Goal: Information Seeking & Learning: Compare options

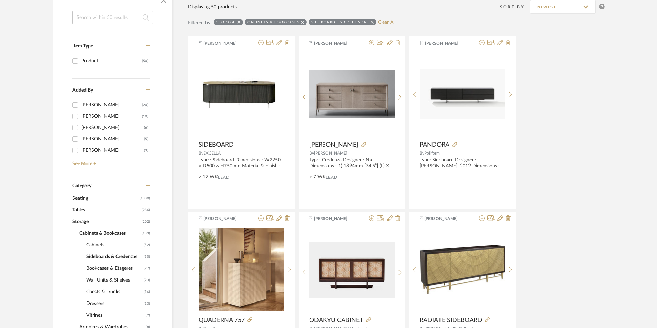
scroll to position [138, 0]
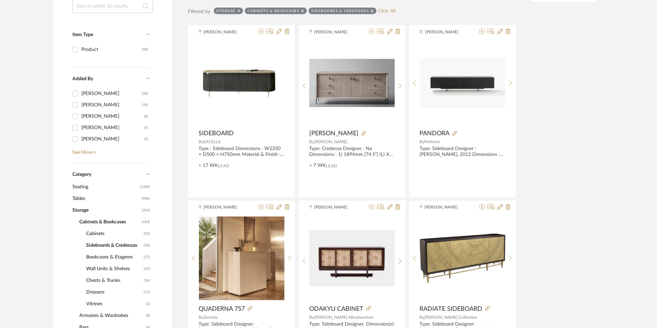
click at [82, 185] on span "Seating" at bounding box center [104, 187] width 65 height 12
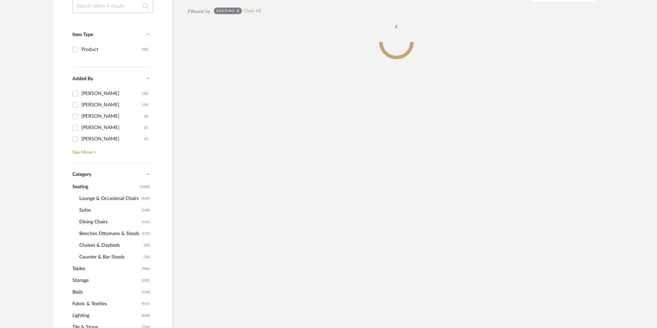
click at [86, 210] on span "Sofas" at bounding box center [109, 211] width 61 height 12
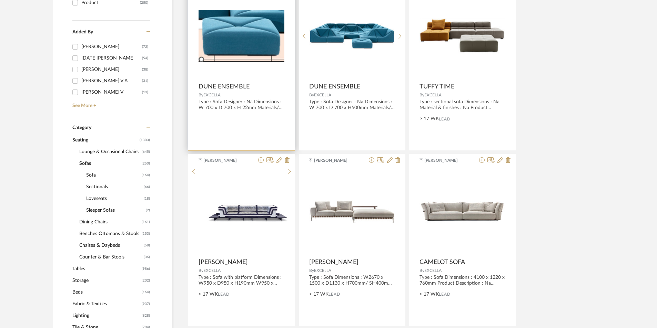
scroll to position [138, 0]
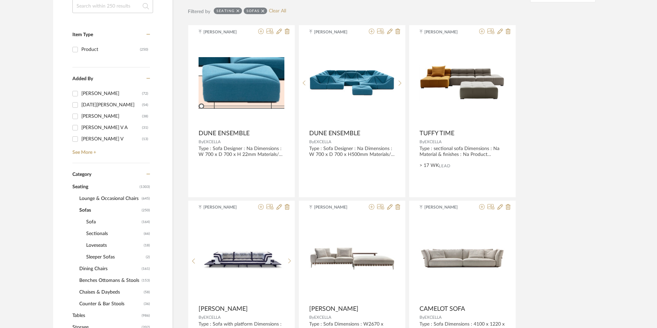
click at [98, 232] on span "Sectionals" at bounding box center [114, 234] width 56 height 12
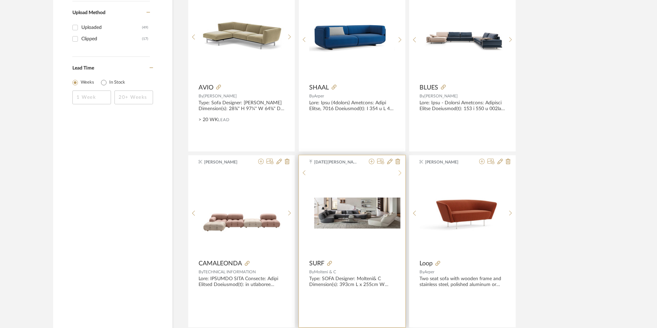
scroll to position [1068, 0]
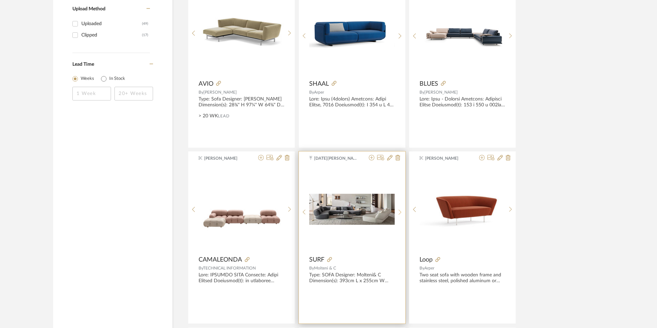
click at [399, 214] on icon at bounding box center [399, 212] width 3 height 5
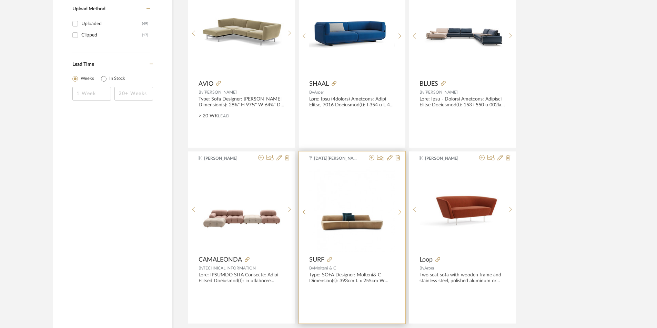
click at [399, 214] on icon at bounding box center [399, 212] width 3 height 5
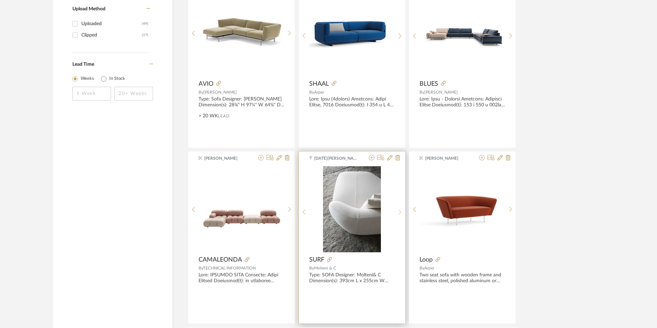
click at [399, 214] on icon at bounding box center [399, 212] width 3 height 5
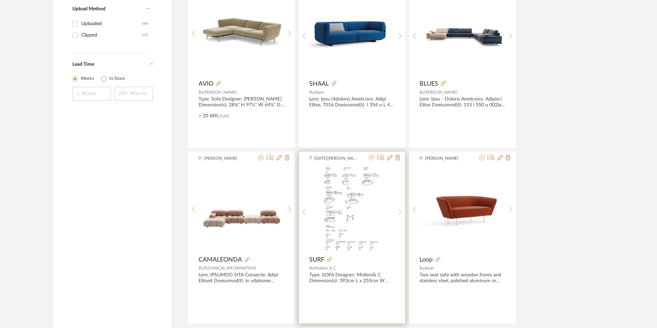
click at [399, 214] on icon at bounding box center [399, 212] width 3 height 5
click at [330, 258] on icon at bounding box center [329, 259] width 5 height 5
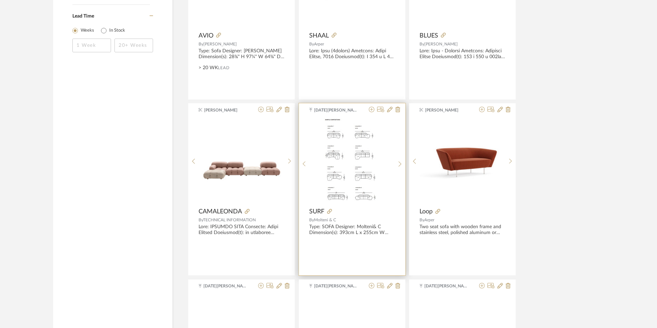
scroll to position [1206, 0]
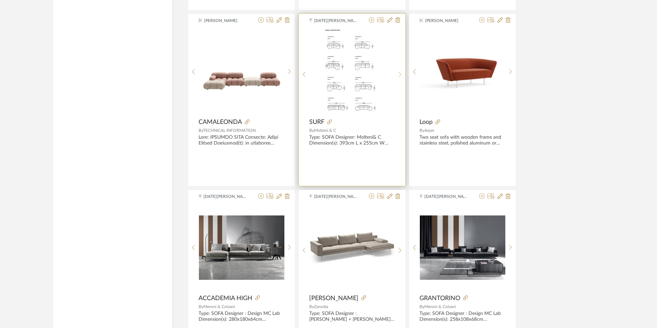
click at [398, 75] on sr-next-btn at bounding box center [399, 75] width 11 height 6
click at [301, 76] on sr-prev-btn at bounding box center [304, 75] width 11 height 6
click at [396, 78] on div at bounding box center [399, 75] width 11 height 92
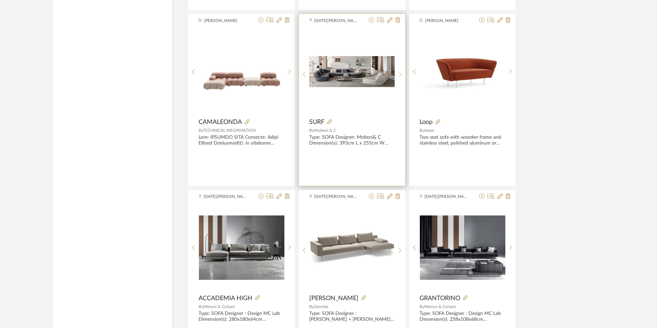
click at [396, 78] on div at bounding box center [399, 75] width 11 height 92
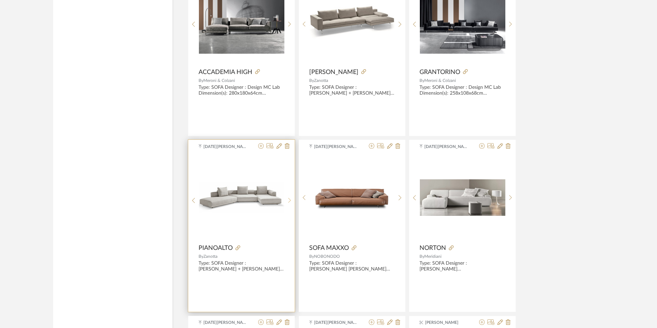
scroll to position [1516, 0]
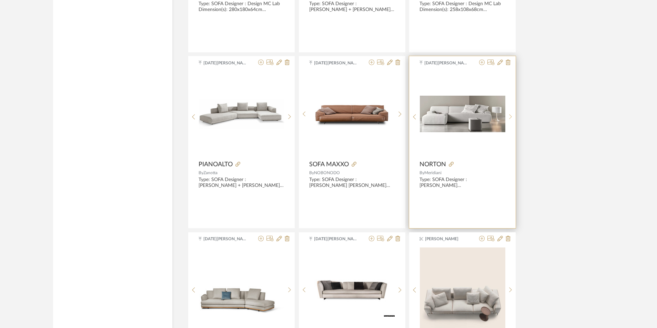
click at [512, 111] on div at bounding box center [510, 117] width 11 height 92
click at [512, 112] on div at bounding box center [510, 117] width 11 height 92
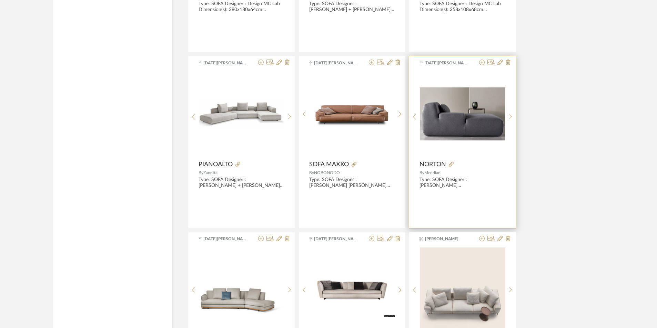
click at [512, 112] on div at bounding box center [510, 117] width 11 height 92
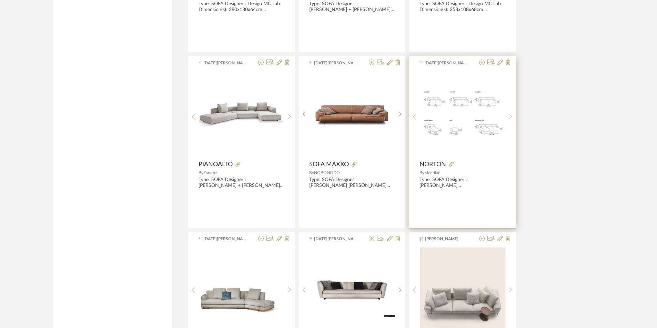
click at [512, 112] on div at bounding box center [510, 117] width 11 height 92
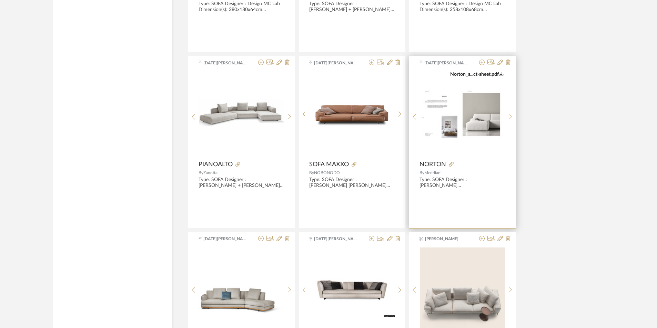
click at [512, 112] on div at bounding box center [510, 117] width 11 height 92
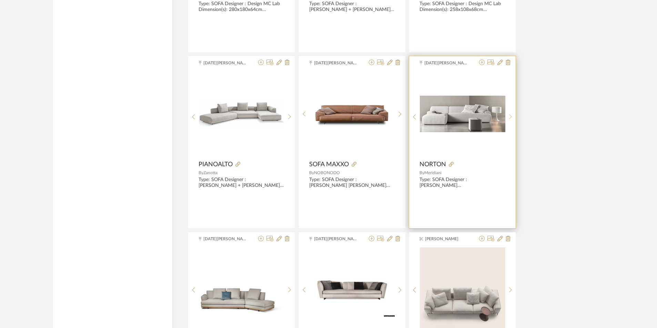
click at [512, 112] on div at bounding box center [510, 117] width 11 height 92
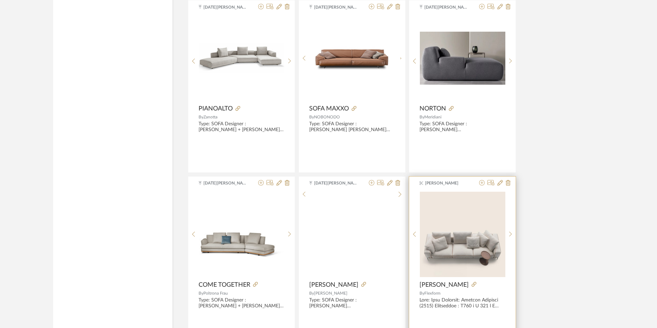
scroll to position [1585, 0]
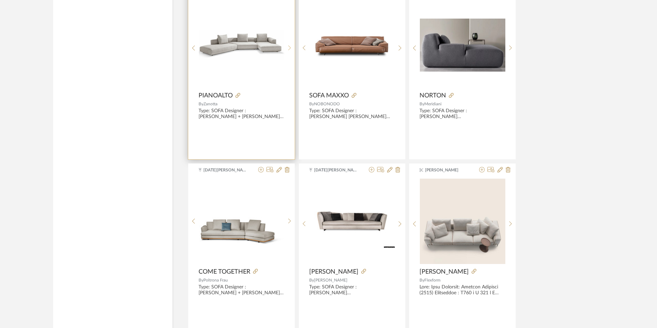
click at [289, 50] on icon at bounding box center [289, 48] width 3 height 6
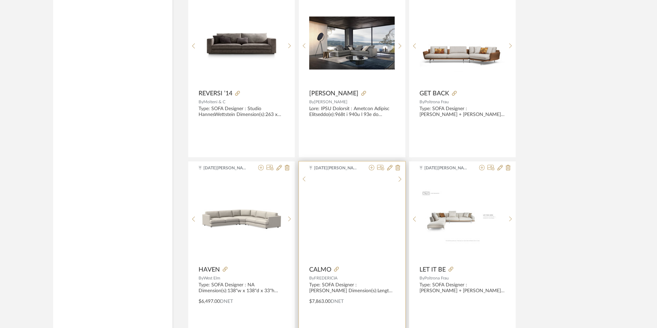
scroll to position [2018, 0]
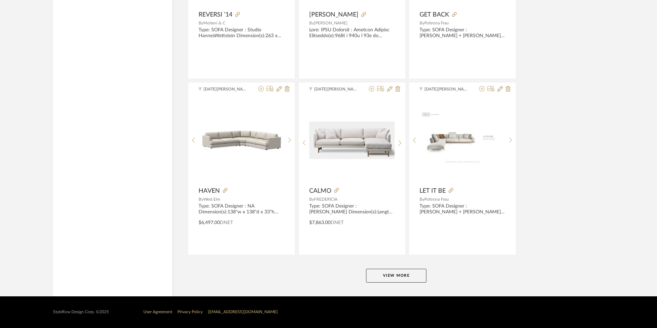
click at [402, 276] on button "View More" at bounding box center [396, 276] width 60 height 14
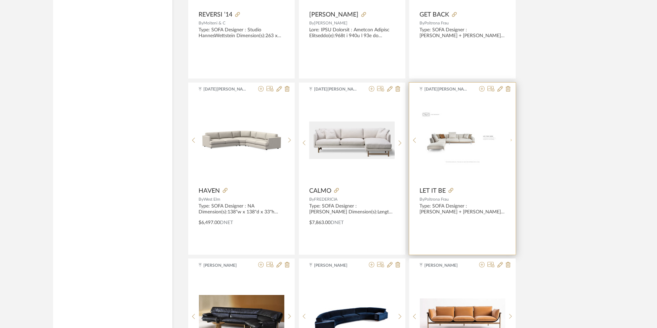
click at [509, 140] on div at bounding box center [510, 141] width 11 height 86
click at [509, 140] on div at bounding box center [510, 144] width 11 height 92
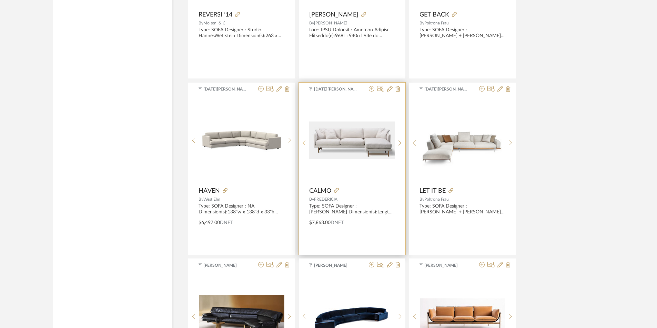
scroll to position [2156, 0]
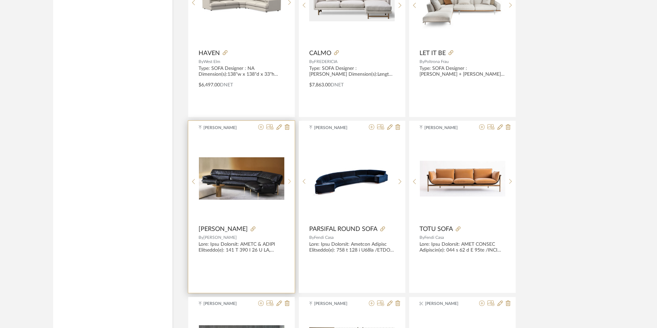
click at [291, 179] on sr-next-btn at bounding box center [289, 182] width 11 height 6
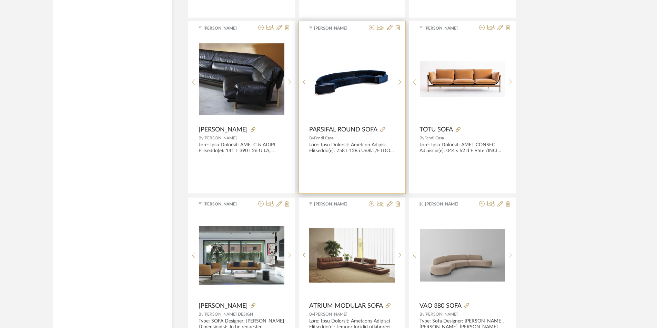
scroll to position [2363, 0]
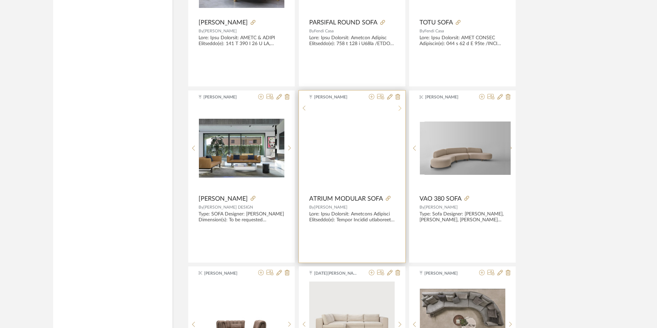
click at [401, 111] on sr-next-btn at bounding box center [399, 108] width 11 height 6
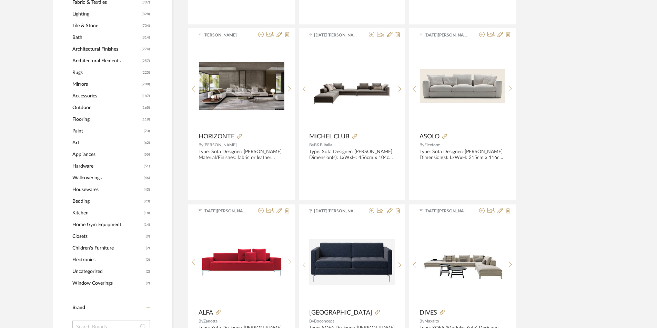
scroll to position [517, 0]
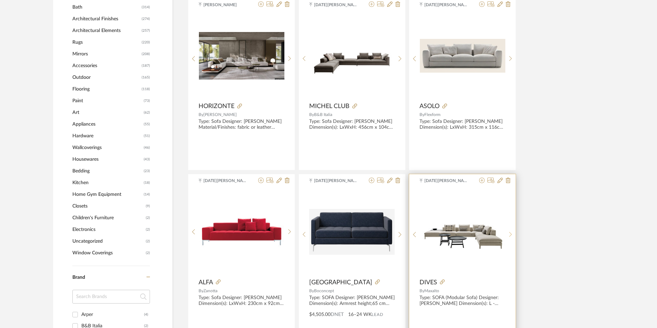
click at [511, 233] on icon at bounding box center [510, 235] width 3 height 6
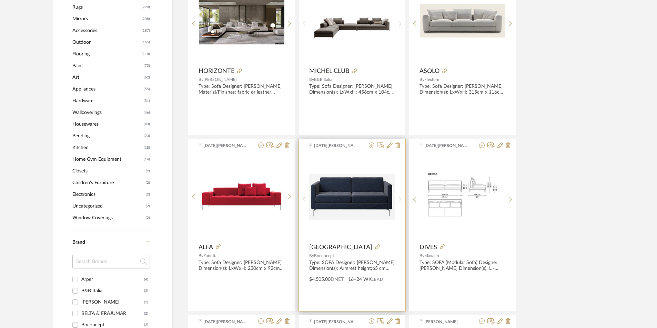
scroll to position [586, 0]
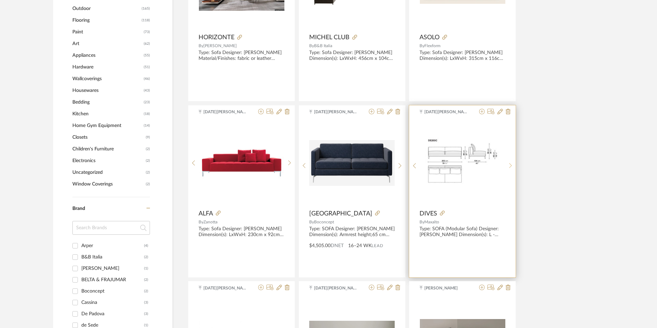
click at [508, 166] on sr-next-btn at bounding box center [510, 166] width 11 height 6
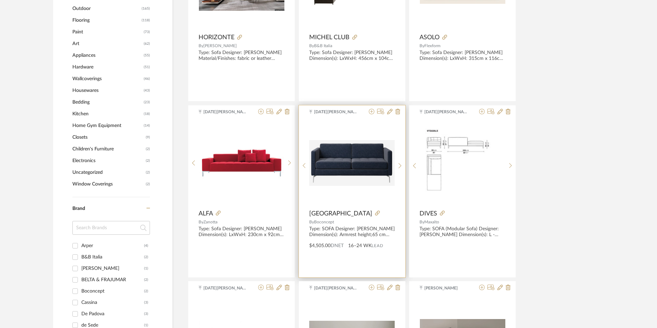
scroll to position [758, 0]
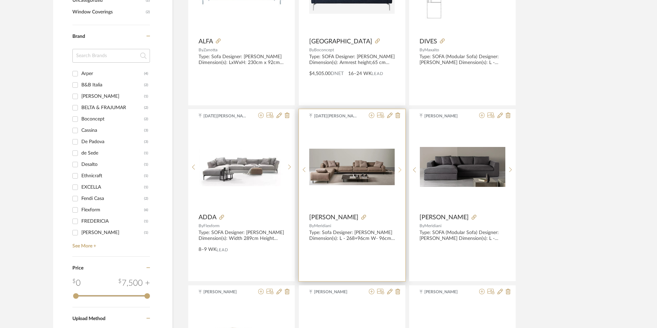
click at [400, 169] on icon at bounding box center [399, 170] width 3 height 6
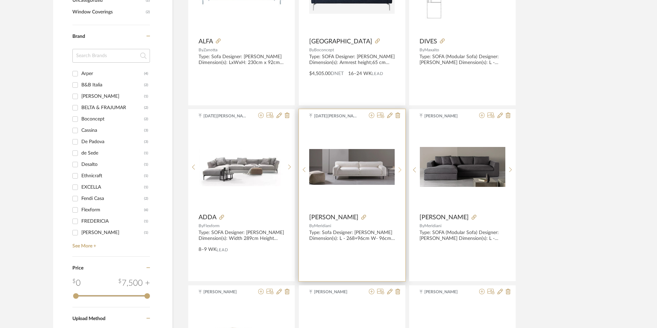
click at [400, 169] on icon at bounding box center [399, 170] width 3 height 6
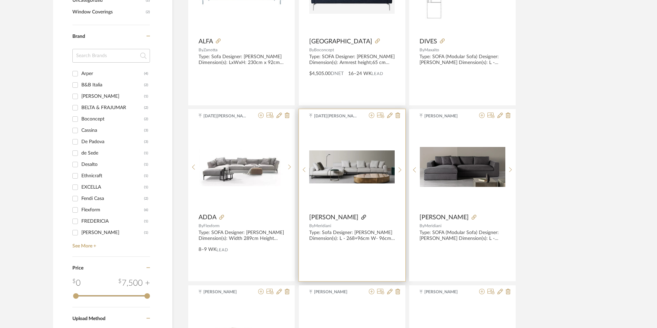
click at [361, 218] on icon at bounding box center [363, 217] width 5 height 5
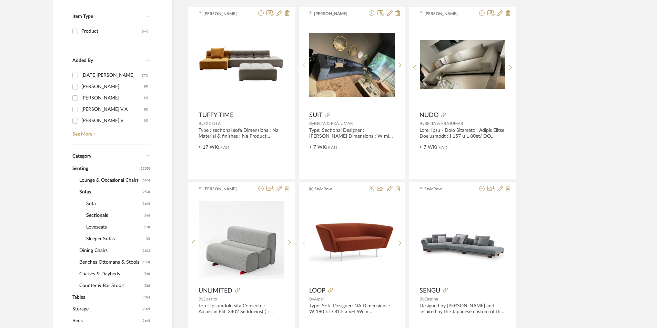
scroll to position [172, 0]
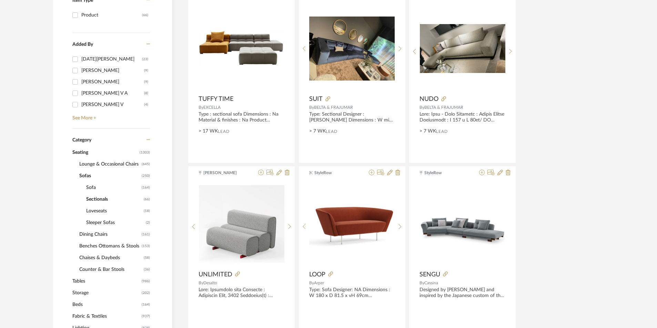
click at [82, 284] on span "Tables" at bounding box center [106, 282] width 68 height 12
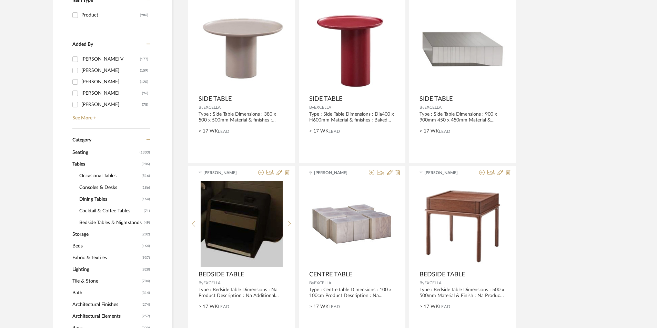
click at [100, 207] on span "Cocktail & Coffee Tables" at bounding box center [110, 211] width 63 height 12
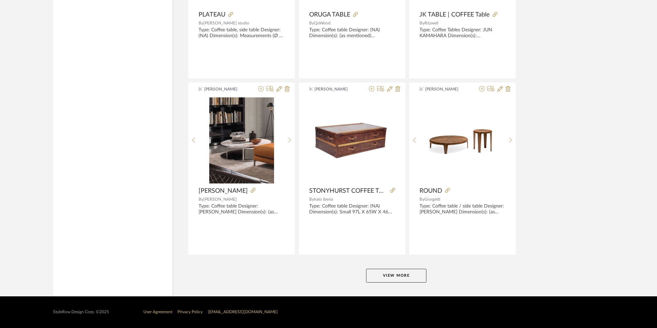
scroll to position [1915, 0]
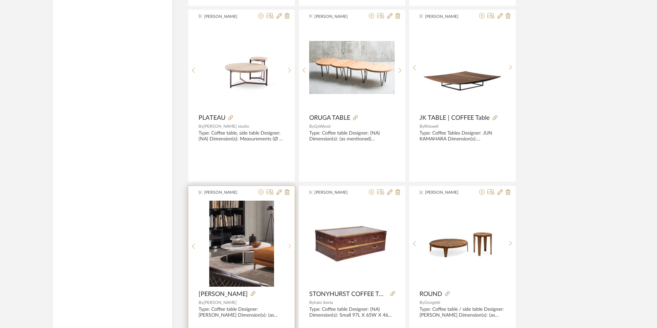
click at [288, 244] on icon at bounding box center [289, 247] width 3 height 6
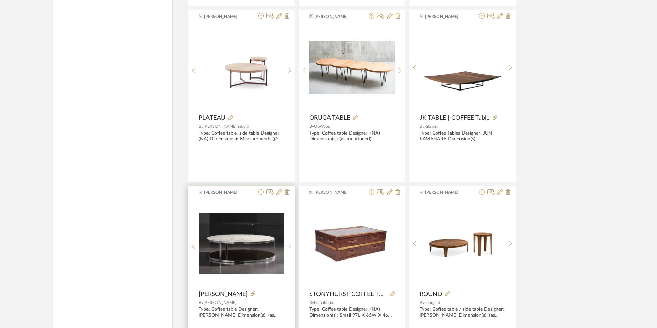
click at [291, 244] on sr-next-btn at bounding box center [289, 247] width 11 height 6
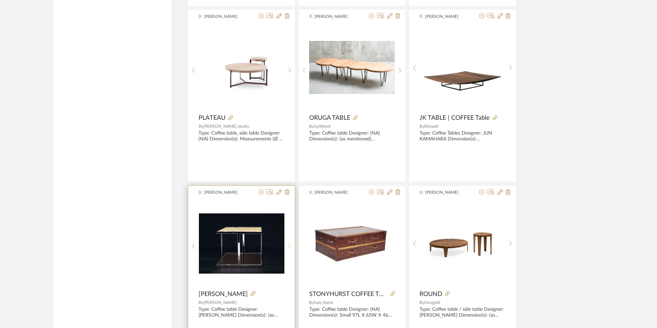
click at [291, 246] on sr-next-btn at bounding box center [289, 247] width 11 height 6
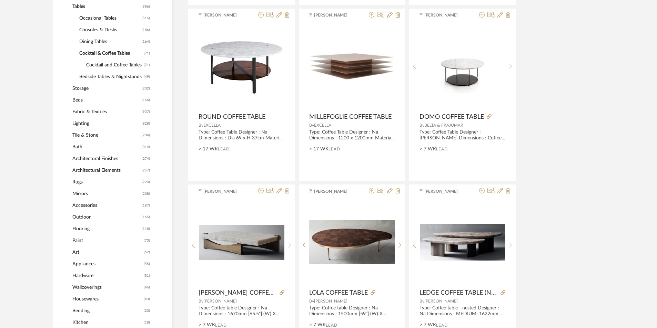
scroll to position [192, 0]
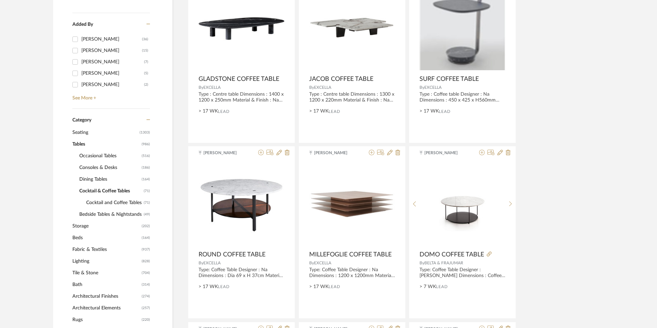
click at [102, 157] on span "Occasional Tables" at bounding box center [109, 156] width 61 height 12
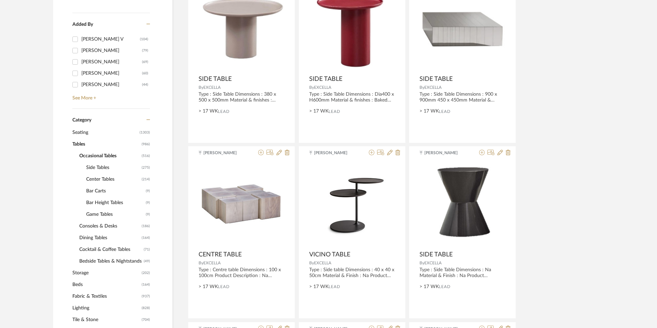
click at [106, 177] on span "Center Tables" at bounding box center [113, 180] width 54 height 12
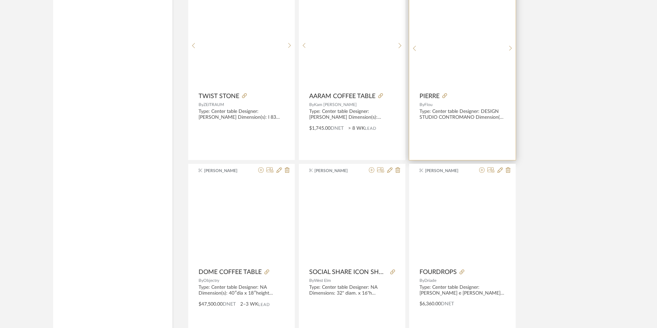
scroll to position [1674, 0]
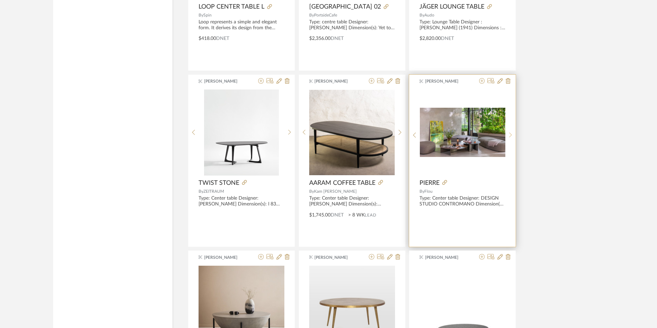
click at [510, 135] on icon at bounding box center [510, 135] width 3 height 6
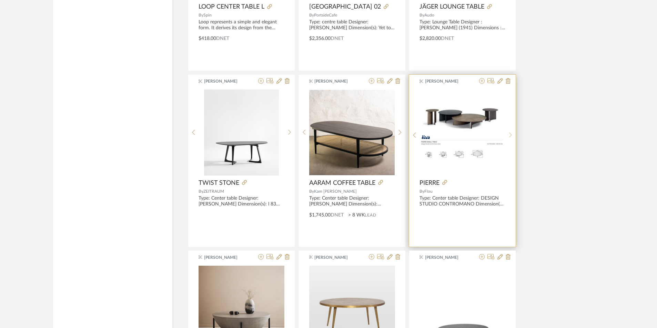
click at [511, 135] on icon at bounding box center [510, 135] width 3 height 6
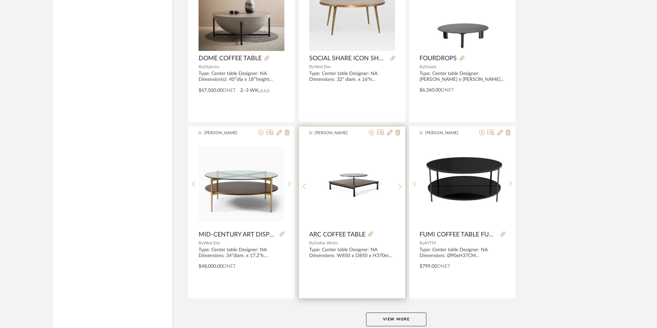
scroll to position [2018, 0]
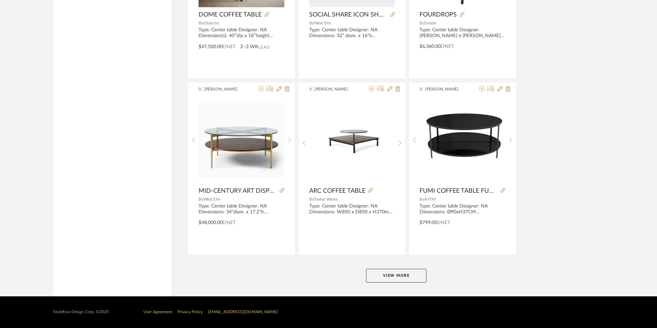
click at [403, 279] on button "View More" at bounding box center [396, 276] width 60 height 14
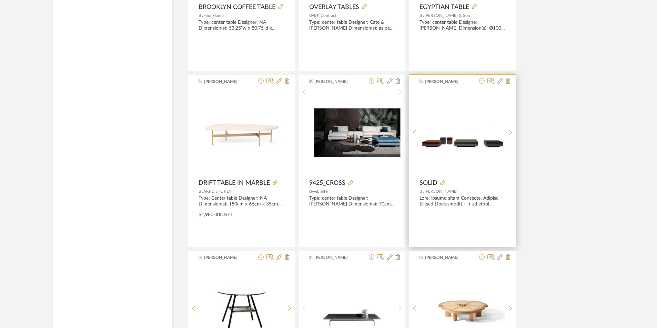
scroll to position [2914, 0]
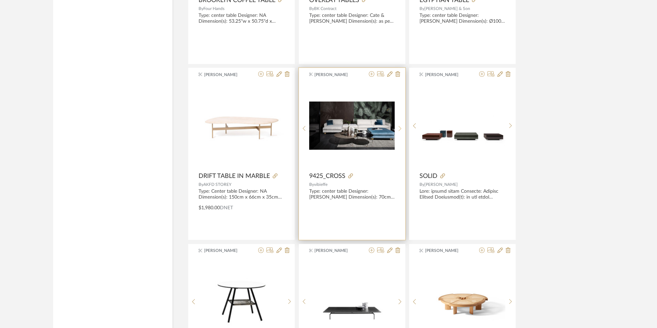
click at [399, 127] on icon at bounding box center [399, 129] width 3 height 6
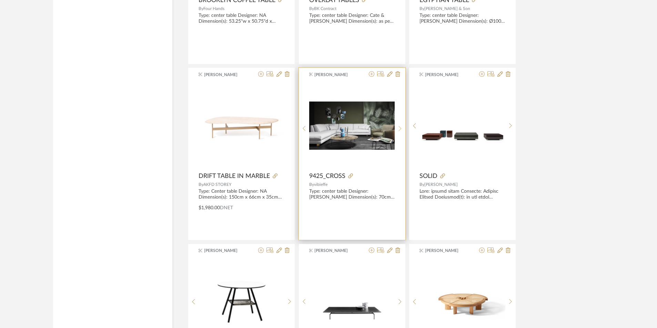
click at [399, 127] on icon at bounding box center [399, 129] width 3 height 6
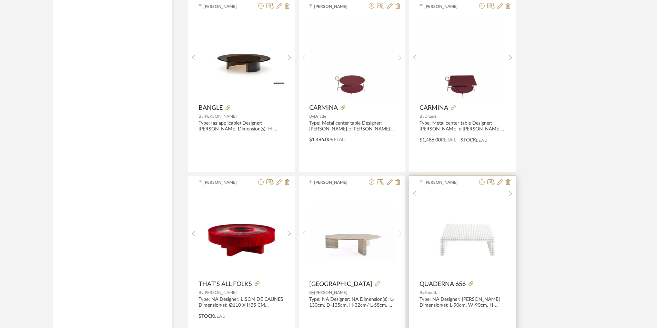
scroll to position [4133, 0]
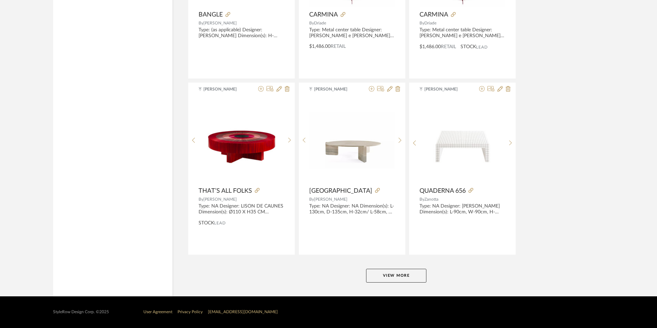
click at [409, 274] on button "View More" at bounding box center [396, 276] width 60 height 14
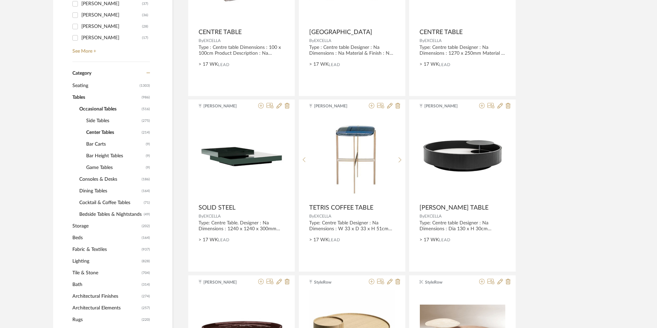
scroll to position [241, 0]
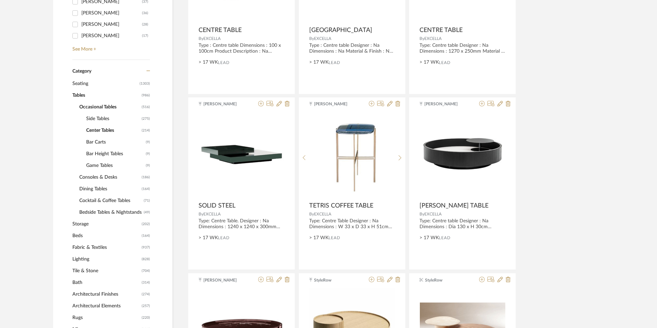
click at [83, 82] on span "Seating" at bounding box center [104, 84] width 65 height 12
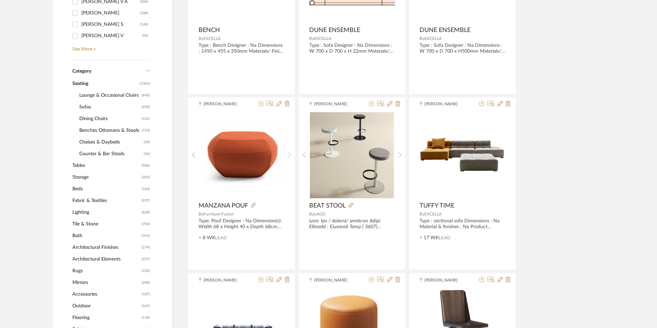
click at [89, 108] on span "Sofas" at bounding box center [109, 107] width 61 height 12
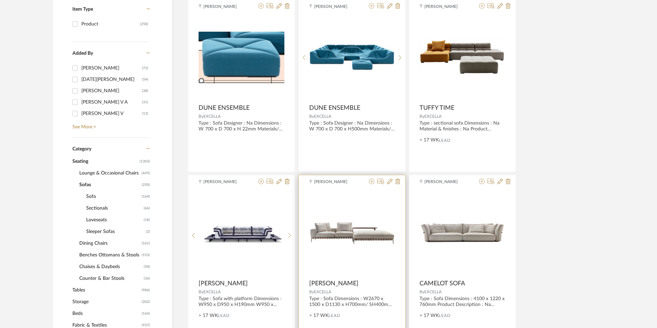
scroll to position [138, 0]
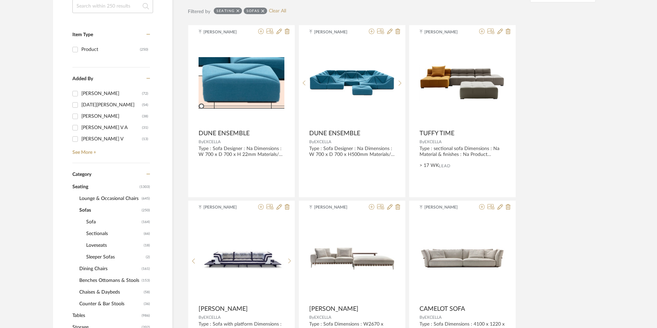
click at [92, 221] on span "Sofa" at bounding box center [113, 222] width 54 height 12
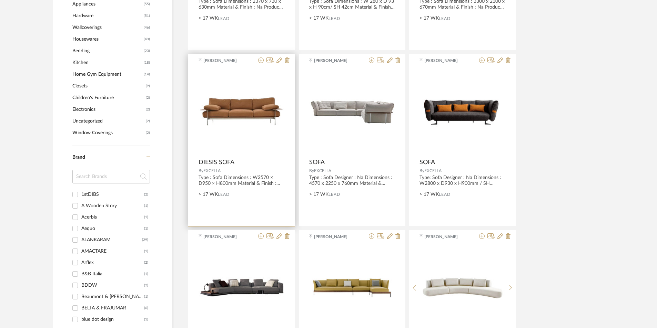
scroll to position [620, 0]
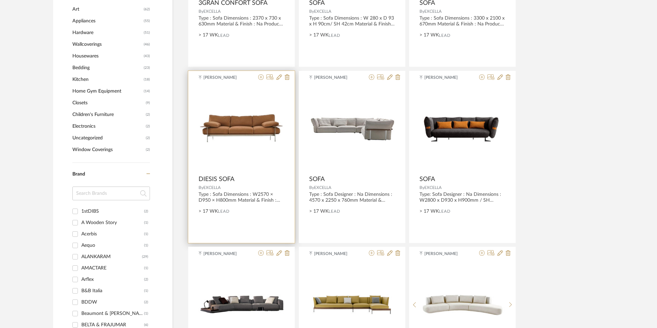
drag, startPoint x: 198, startPoint y: 181, endPoint x: 226, endPoint y: 187, distance: 29.3
click at [226, 187] on div "[PERSON_NAME] DIESIS SOFA By EXCELLA Type : Sofa Dimensions : W2570 × D950 × H8…" at bounding box center [241, 157] width 106 height 172
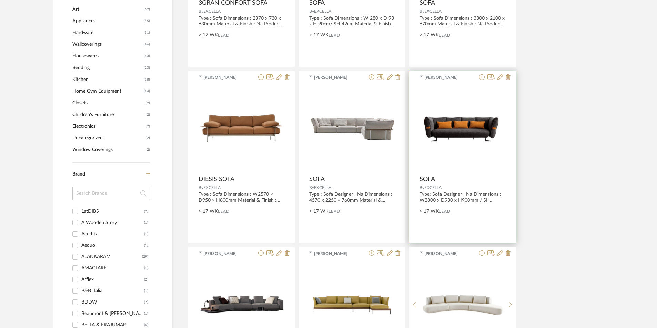
copy div "DIESIS SOFA By EXCELLA"
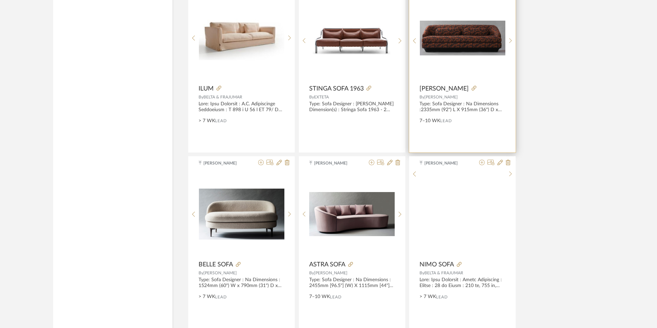
scroll to position [1481, 0]
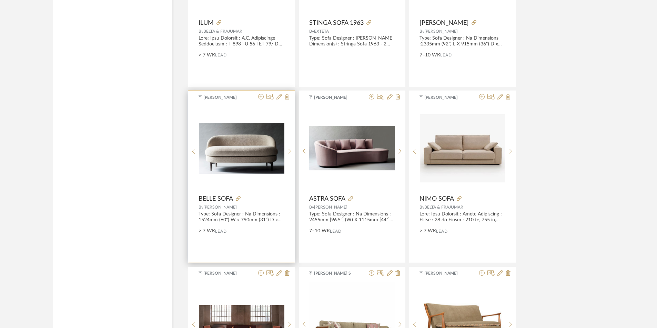
click at [289, 151] on icon at bounding box center [289, 151] width 3 height 6
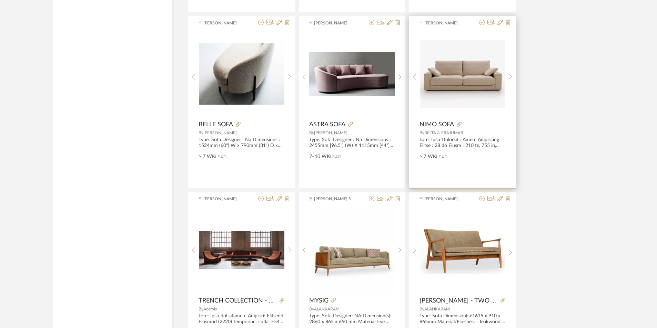
scroll to position [1516, 0]
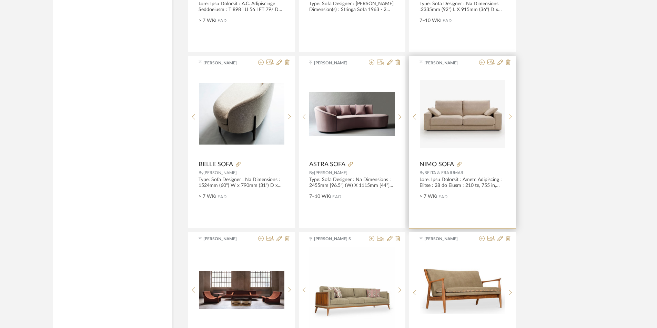
click at [512, 116] on sr-next-btn at bounding box center [510, 117] width 11 height 6
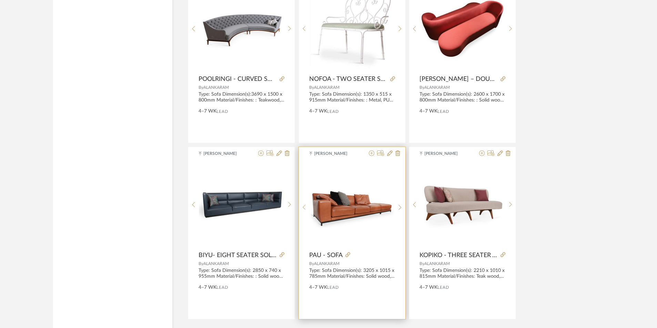
scroll to position [2018, 0]
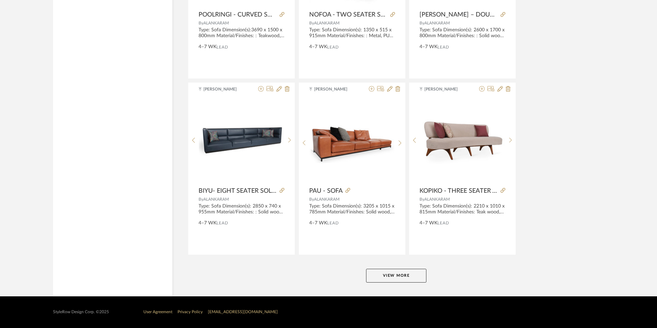
click at [401, 275] on button "View More" at bounding box center [396, 276] width 60 height 14
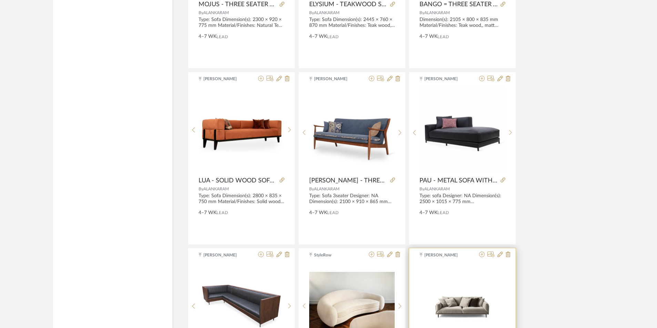
scroll to position [3086, 0]
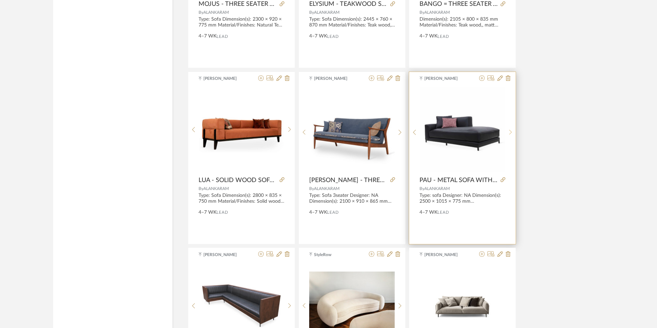
click at [509, 134] on icon at bounding box center [510, 133] width 3 height 6
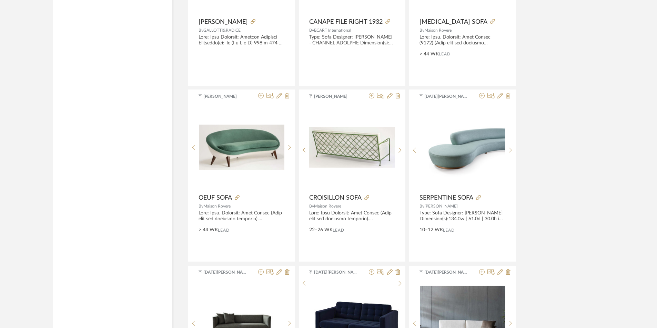
scroll to position [3706, 0]
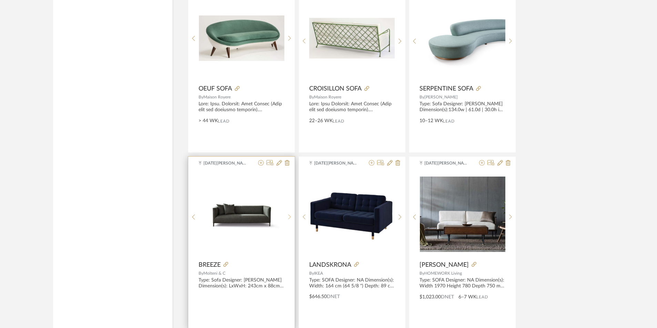
click at [289, 217] on icon at bounding box center [289, 217] width 3 height 6
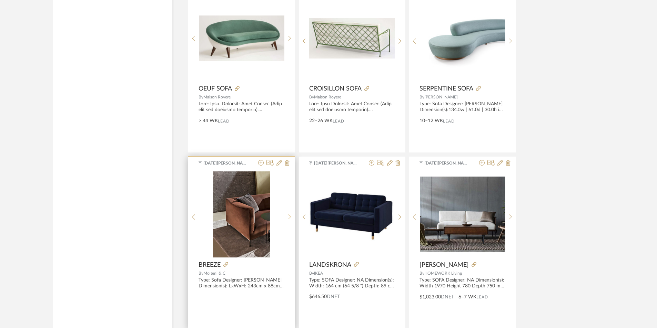
click at [289, 217] on icon at bounding box center [289, 217] width 3 height 6
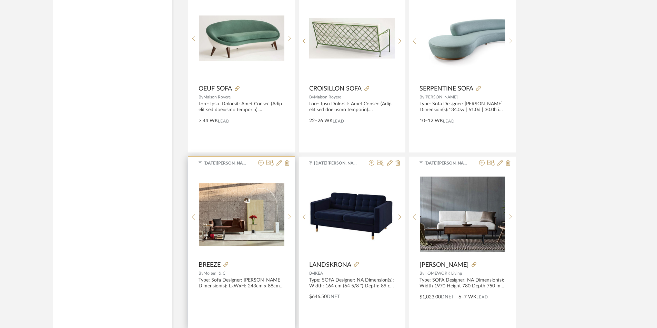
click at [289, 217] on icon at bounding box center [289, 217] width 3 height 6
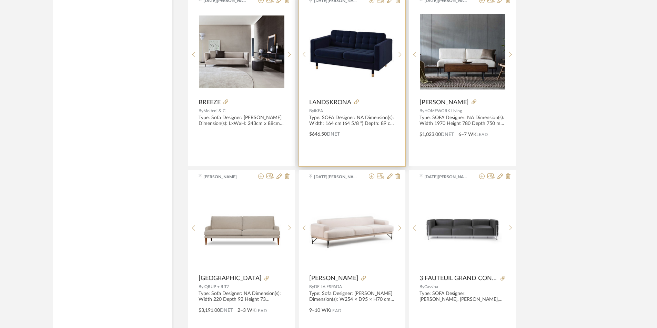
scroll to position [3879, 0]
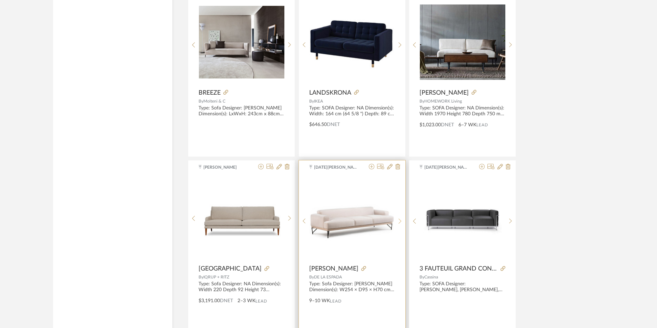
click at [401, 221] on icon at bounding box center [399, 221] width 3 height 5
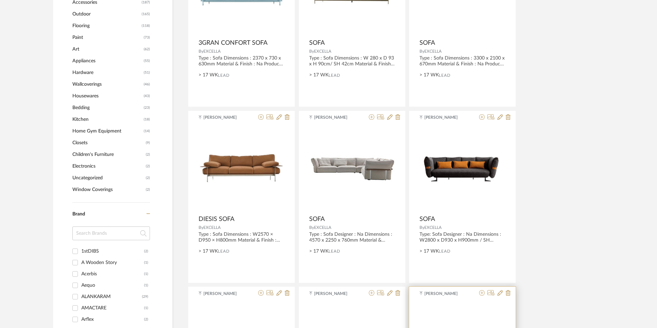
scroll to position [571, 0]
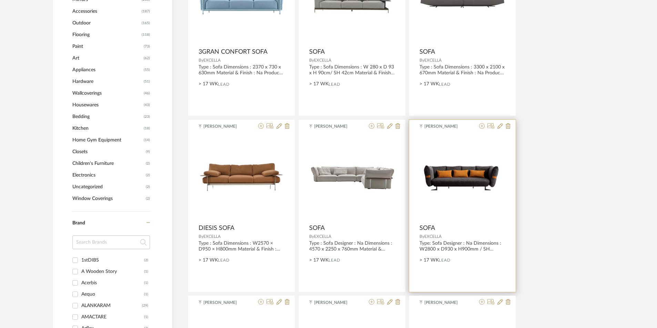
drag, startPoint x: 418, startPoint y: 226, endPoint x: 451, endPoint y: 238, distance: 35.4
click at [451, 238] on div "[PERSON_NAME] SOFA By EXCELLA Type: Sofa Designer : Na Dimensions : W2800 x D93…" at bounding box center [462, 206] width 106 height 172
copy div "SOFA By EXCELLA"
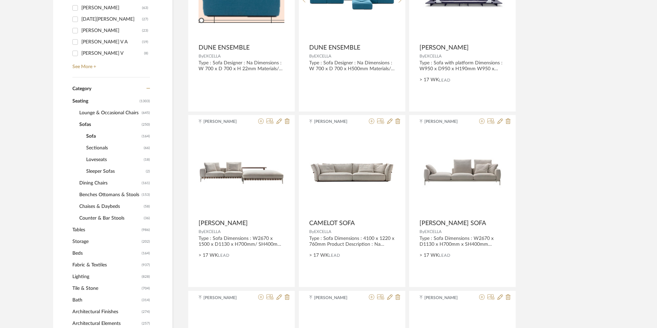
scroll to position [227, 0]
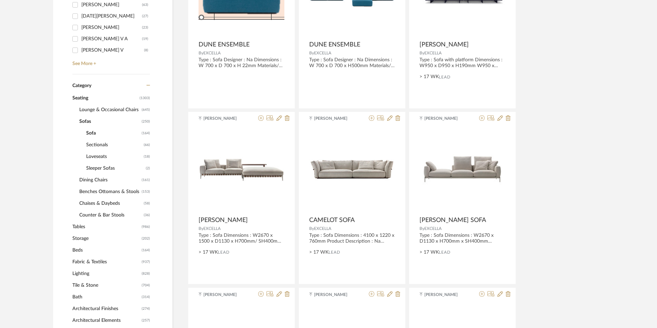
click at [83, 229] on span "Tables" at bounding box center [106, 227] width 68 height 12
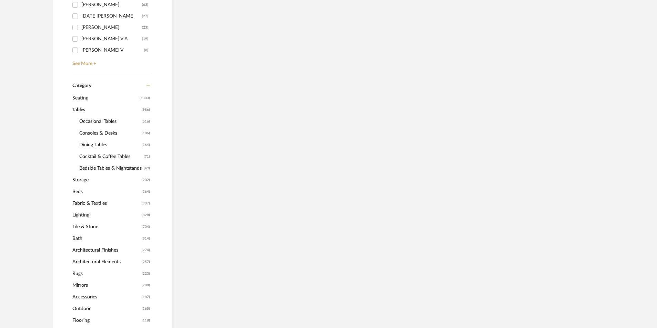
click at [95, 122] on span "Occasional Tables" at bounding box center [109, 122] width 61 height 12
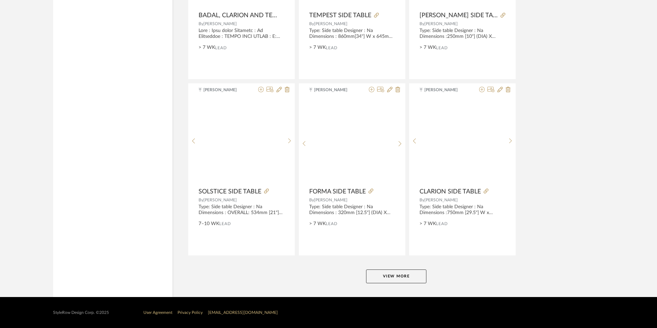
scroll to position [2018, 0]
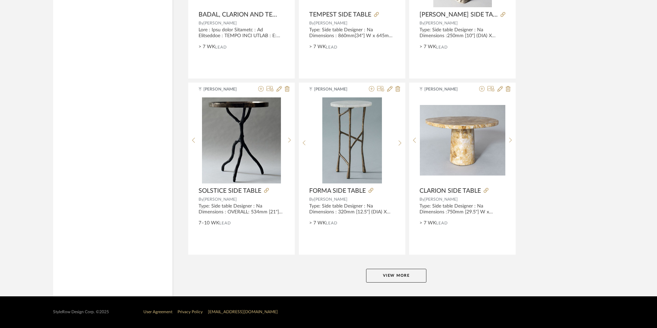
click at [379, 274] on button "View More" at bounding box center [396, 276] width 60 height 14
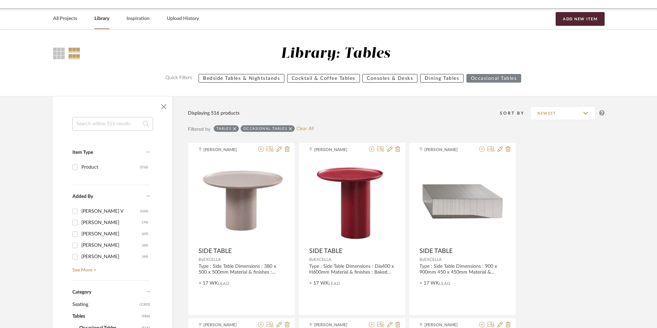
scroll to position [192, 0]
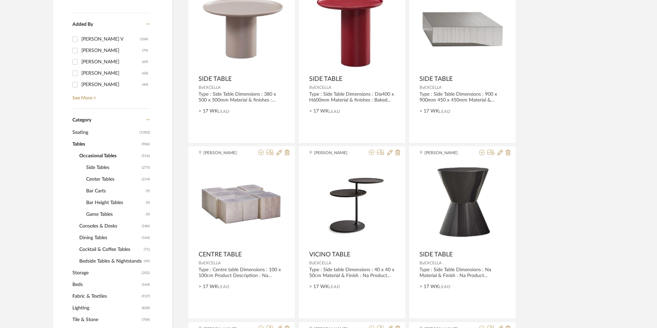
click at [102, 178] on span "Center Tables" at bounding box center [113, 180] width 54 height 12
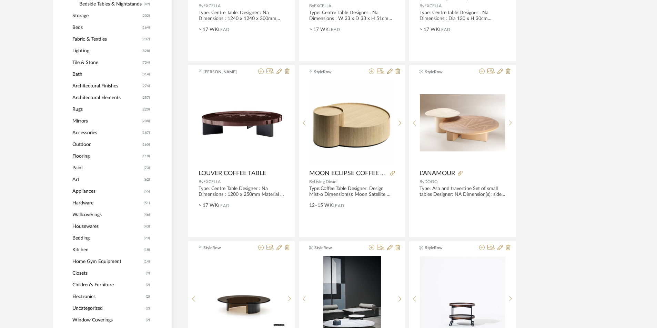
scroll to position [537, 0]
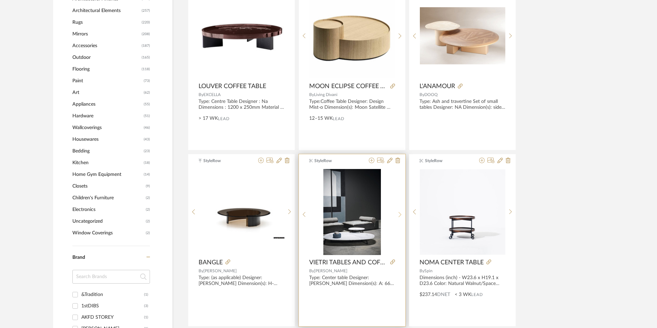
click at [398, 215] on icon at bounding box center [399, 215] width 3 height 6
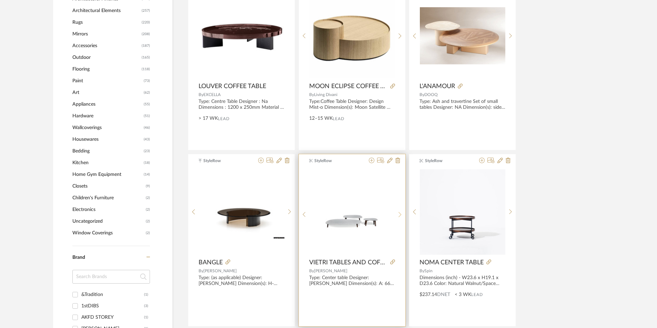
click at [398, 215] on icon at bounding box center [399, 215] width 3 height 6
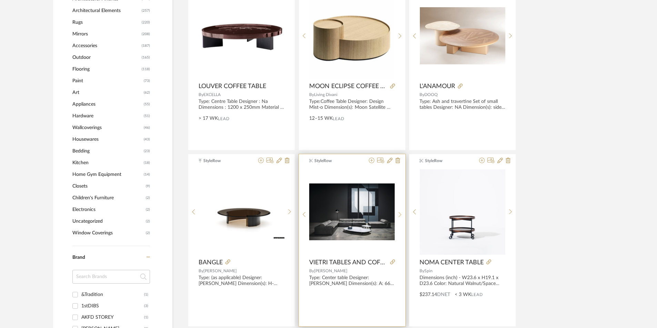
click at [398, 215] on icon at bounding box center [399, 215] width 3 height 6
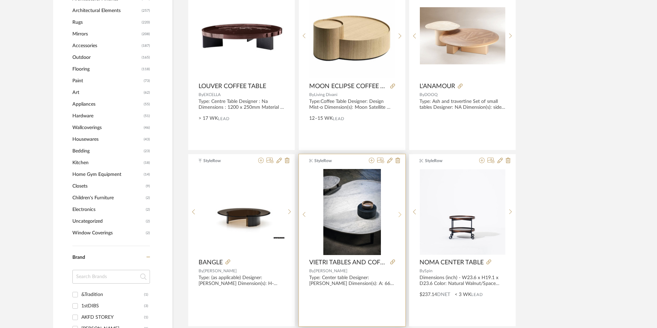
click at [398, 215] on icon at bounding box center [399, 215] width 3 height 6
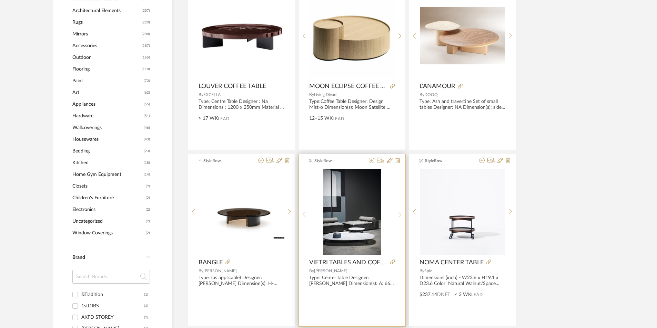
click at [398, 215] on icon at bounding box center [399, 215] width 3 height 6
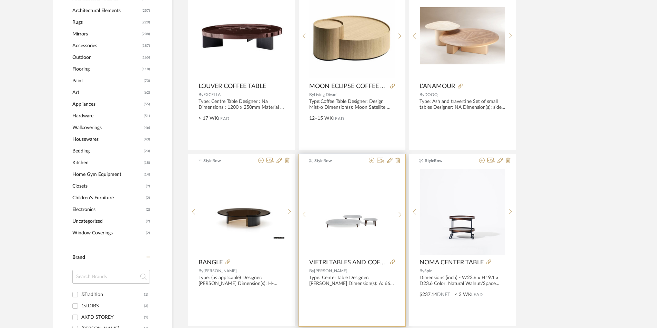
click at [302, 213] on sr-prev-btn at bounding box center [304, 215] width 11 height 6
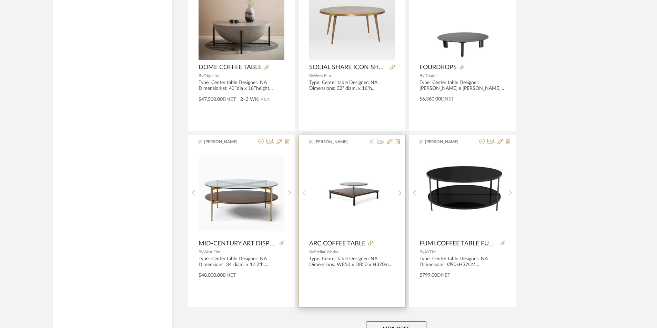
scroll to position [1984, 0]
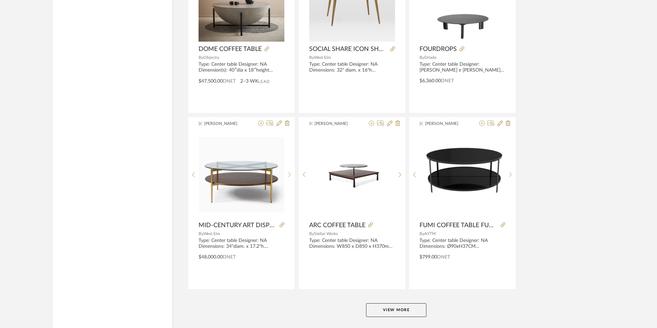
click at [400, 306] on button "View More" at bounding box center [396, 311] width 60 height 14
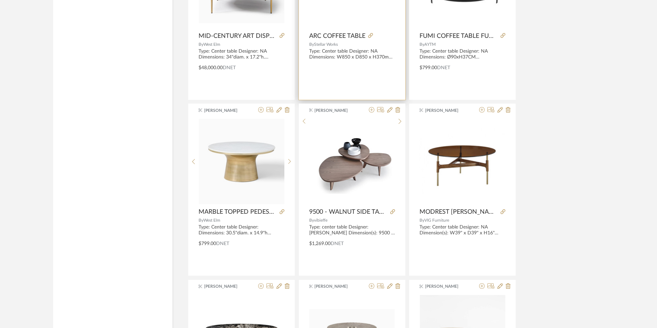
scroll to position [2197, 0]
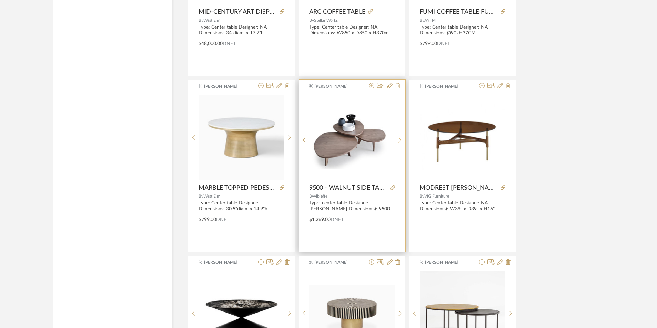
click at [403, 138] on sr-next-btn at bounding box center [399, 140] width 11 height 6
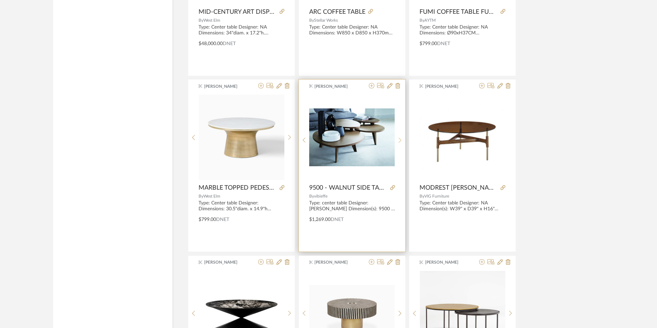
click at [403, 138] on sr-next-btn at bounding box center [399, 140] width 11 height 6
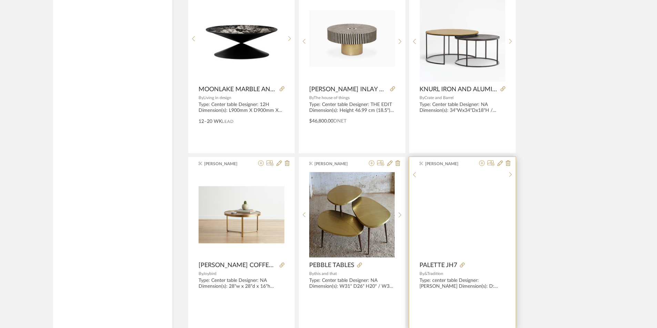
scroll to position [2473, 0]
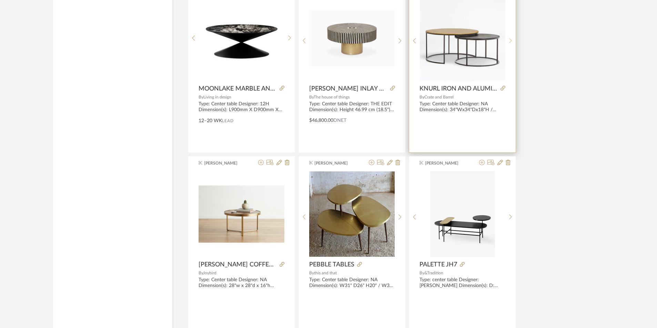
click at [509, 39] on icon at bounding box center [510, 41] width 3 height 6
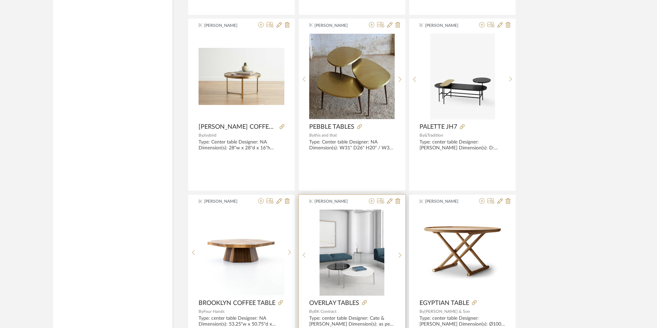
scroll to position [2645, 0]
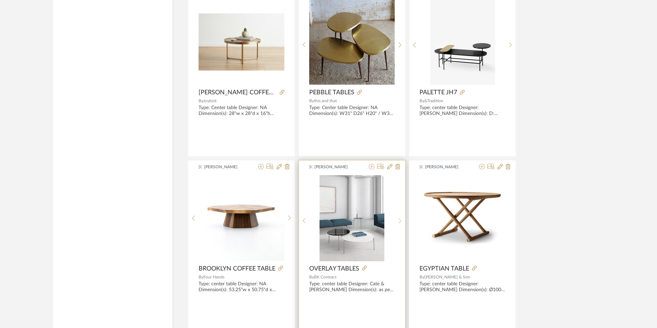
click at [397, 223] on sr-next-btn at bounding box center [399, 221] width 11 height 6
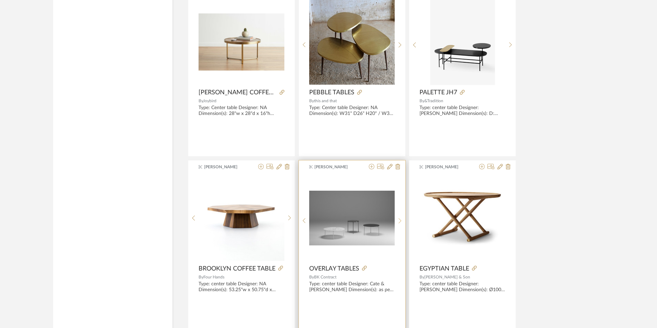
click at [397, 223] on sr-next-btn at bounding box center [399, 221] width 11 height 6
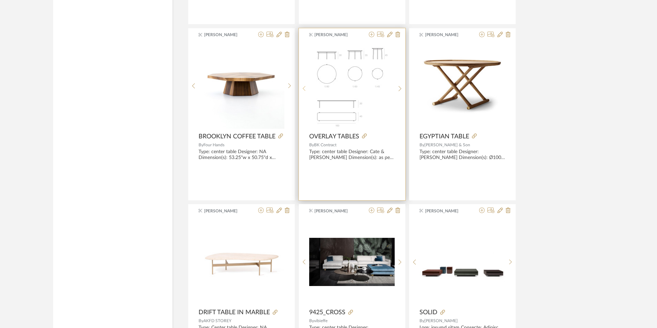
scroll to position [2783, 0]
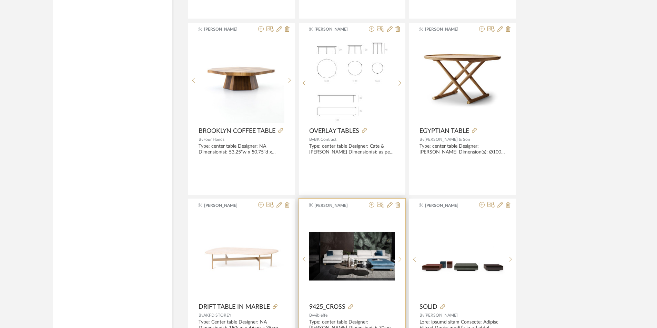
click at [397, 258] on sr-next-btn at bounding box center [399, 260] width 11 height 6
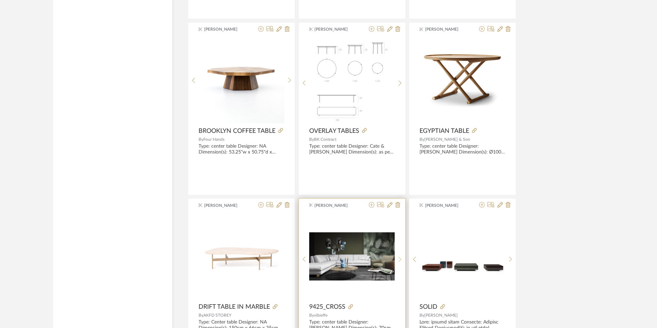
click at [397, 258] on sr-next-btn at bounding box center [399, 260] width 11 height 6
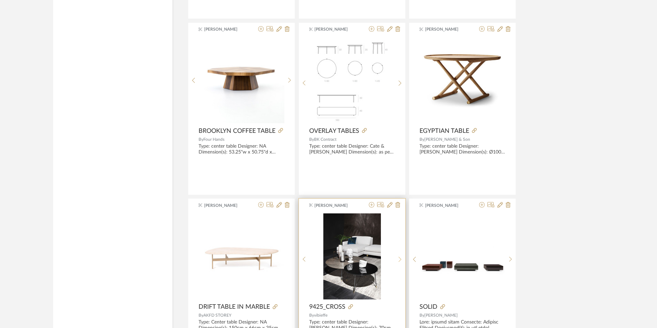
click at [397, 258] on sr-next-btn at bounding box center [399, 260] width 11 height 6
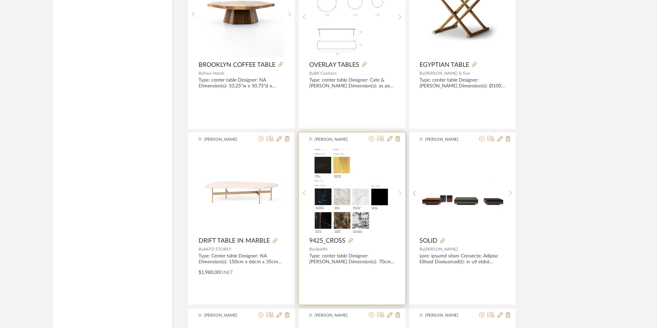
scroll to position [2852, 0]
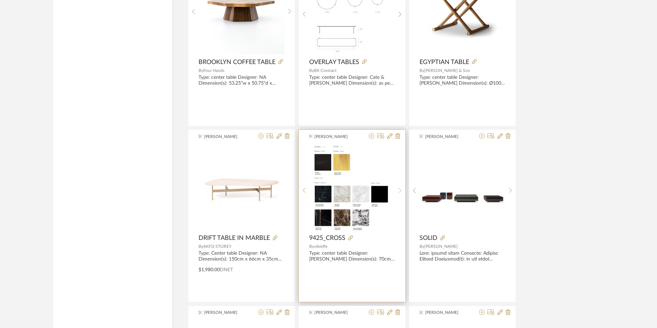
click at [398, 192] on icon at bounding box center [399, 191] width 3 height 6
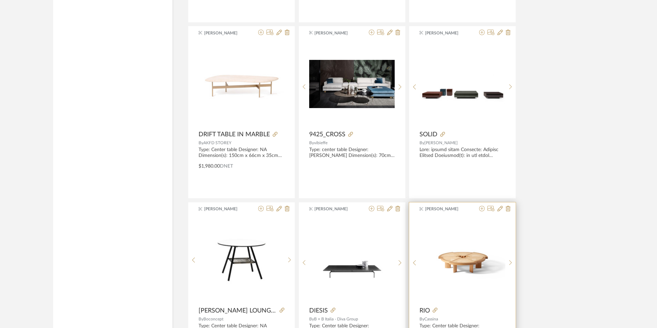
scroll to position [2955, 0]
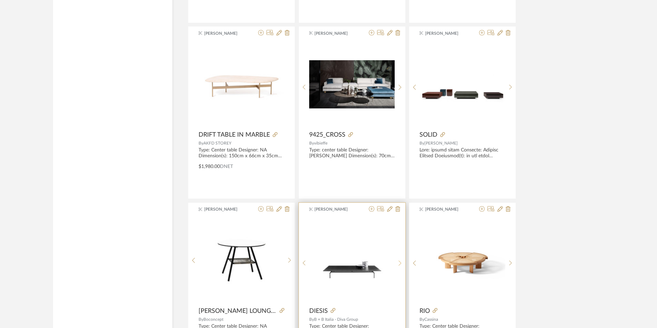
click at [398, 265] on sr-next-btn at bounding box center [399, 263] width 11 height 6
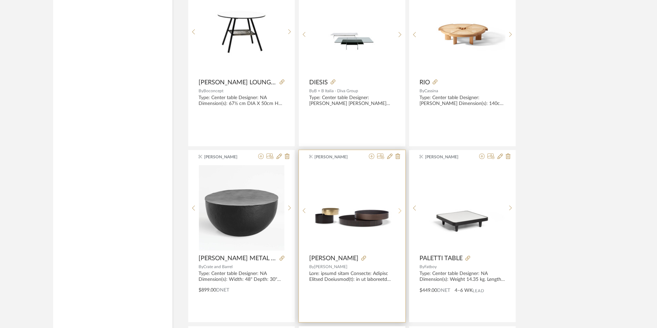
scroll to position [3265, 0]
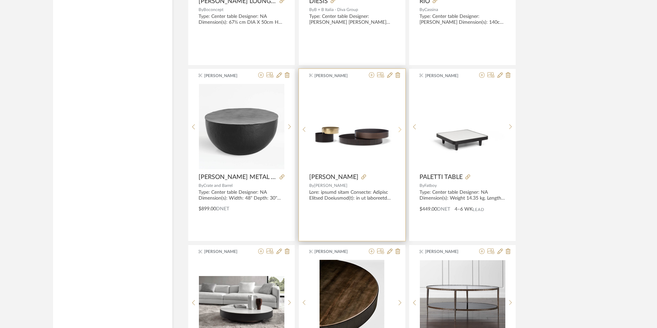
click at [404, 130] on sr-next-btn at bounding box center [399, 130] width 11 height 6
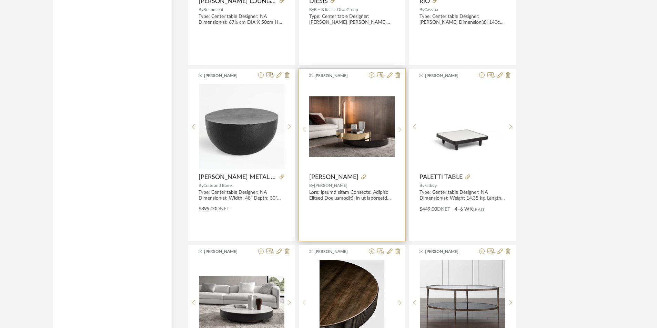
click at [402, 130] on sr-next-btn at bounding box center [399, 130] width 11 height 6
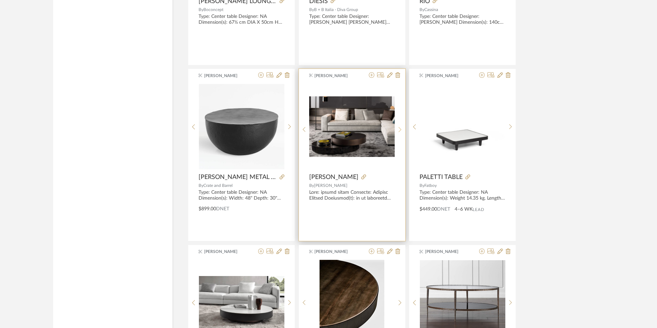
click at [402, 130] on sr-next-btn at bounding box center [399, 130] width 11 height 6
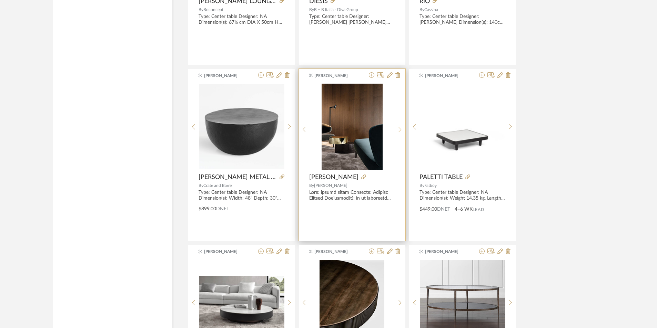
click at [402, 130] on sr-next-btn at bounding box center [399, 130] width 11 height 6
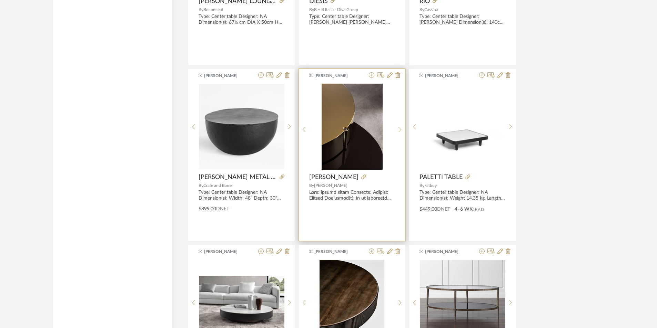
click at [402, 130] on sr-next-btn at bounding box center [399, 130] width 11 height 6
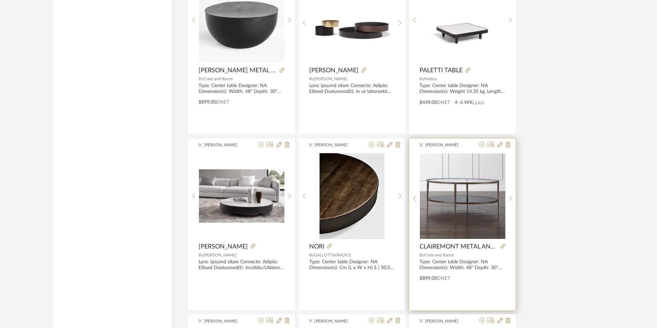
scroll to position [3438, 0]
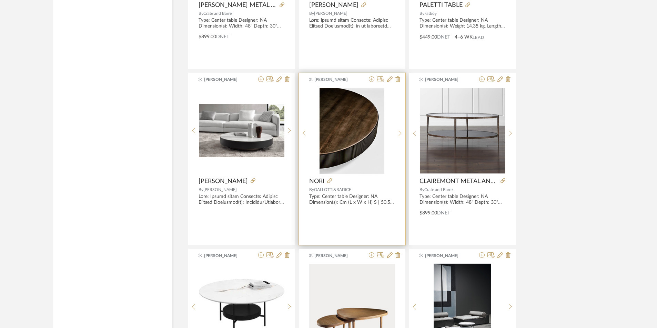
click at [400, 131] on icon at bounding box center [399, 134] width 3 height 6
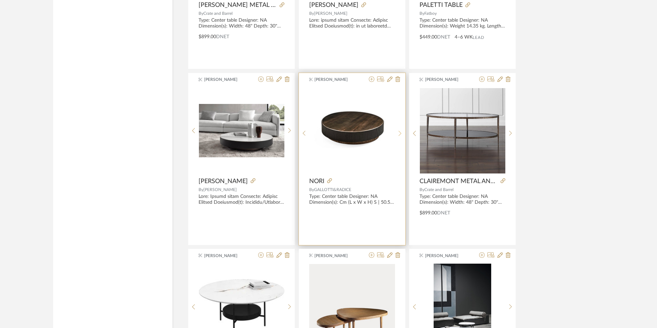
click at [400, 131] on icon at bounding box center [399, 134] width 3 height 6
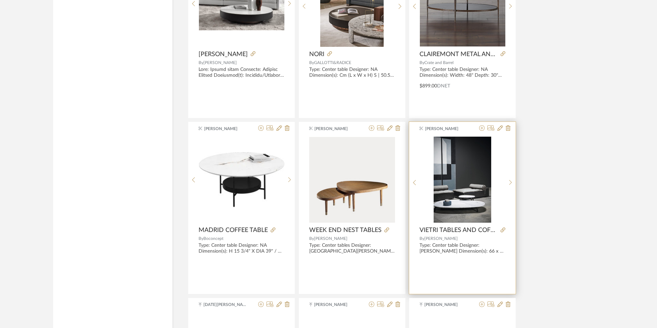
scroll to position [3575, 0]
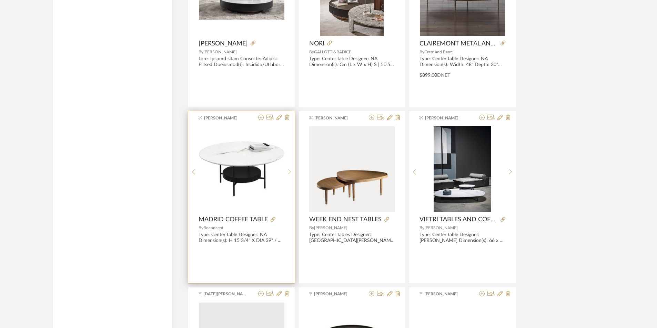
click at [286, 170] on sr-next-btn at bounding box center [289, 172] width 11 height 6
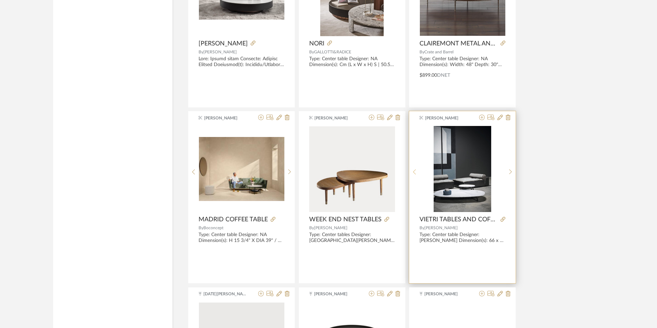
scroll to position [3679, 0]
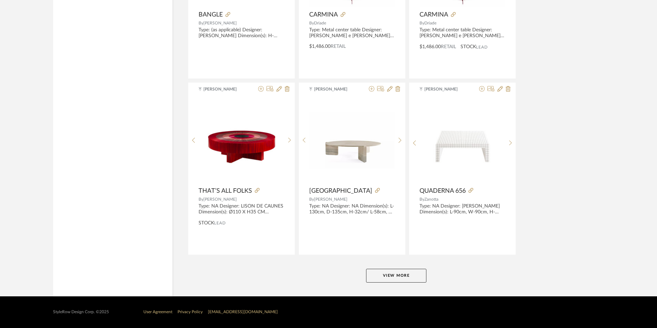
click at [398, 278] on button "View More" at bounding box center [396, 276] width 60 height 14
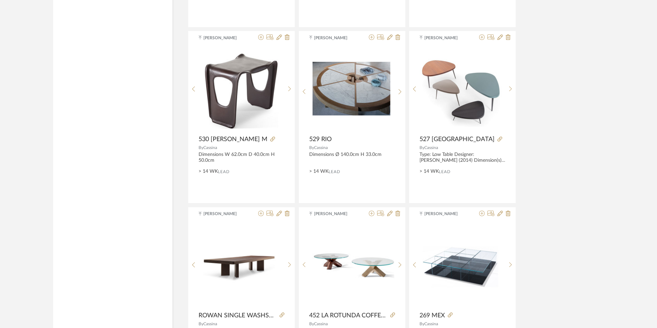
scroll to position [6207, 0]
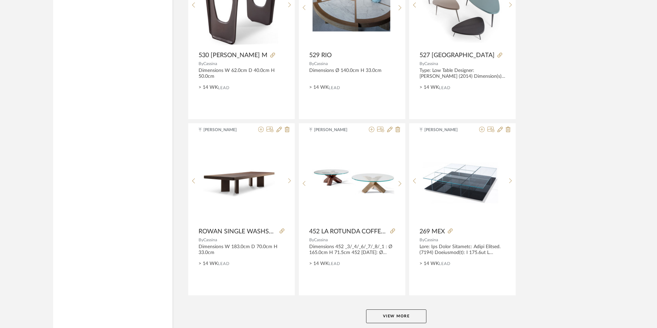
click at [392, 312] on button "View More" at bounding box center [396, 317] width 60 height 14
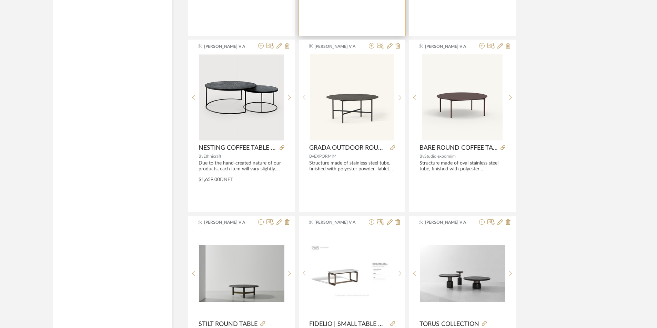
scroll to position [7068, 0]
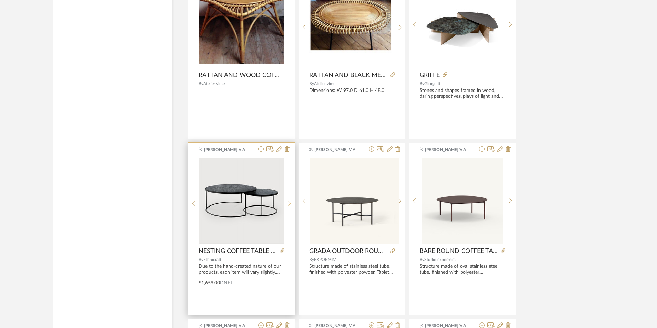
click at [292, 201] on sr-next-btn at bounding box center [289, 204] width 11 height 6
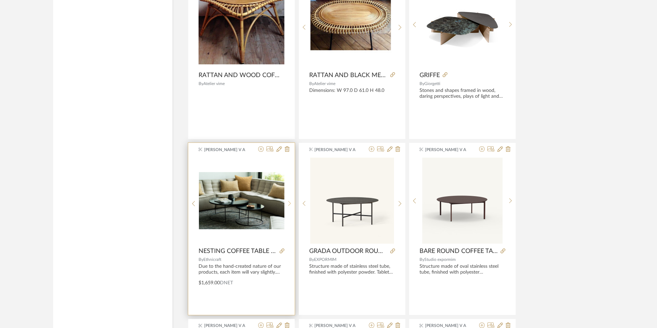
click at [290, 201] on icon at bounding box center [289, 204] width 3 height 6
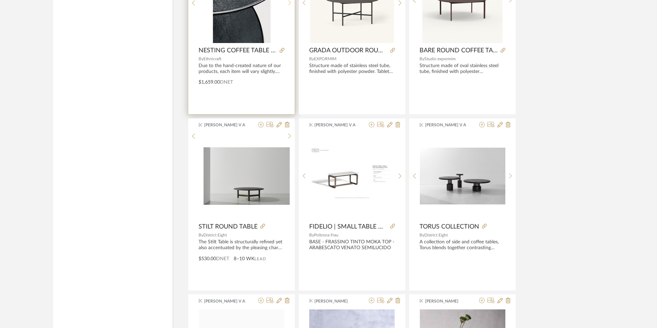
scroll to position [7275, 0]
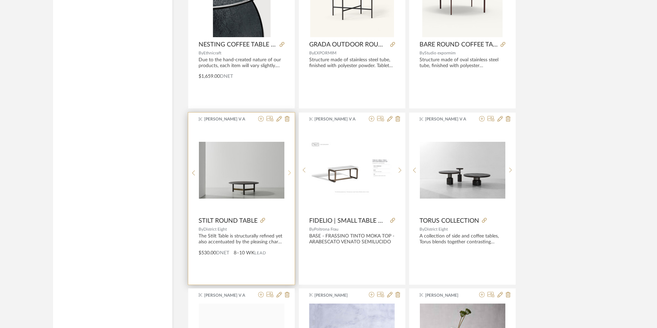
click at [290, 178] on div at bounding box center [289, 173] width 11 height 92
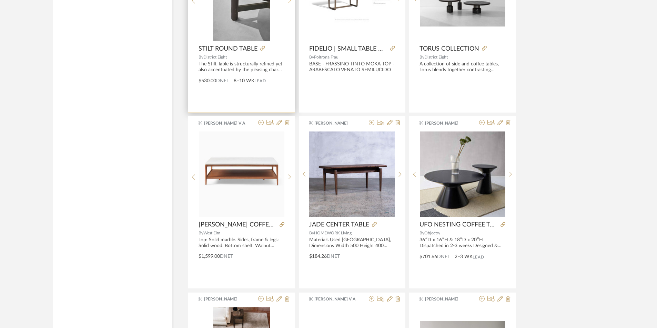
scroll to position [7620, 0]
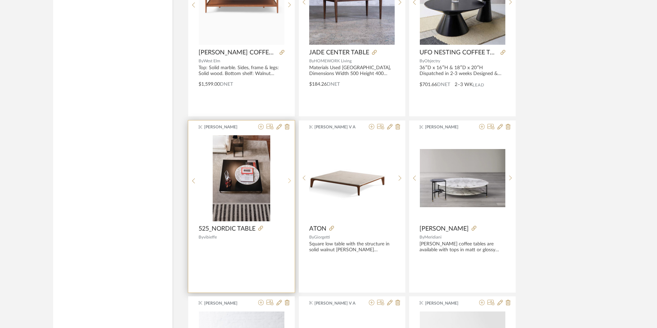
click at [292, 187] on div at bounding box center [289, 181] width 11 height 92
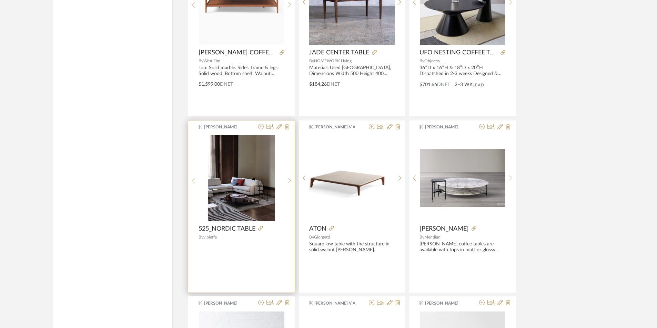
click at [196, 178] on sr-prev-btn at bounding box center [193, 181] width 11 height 6
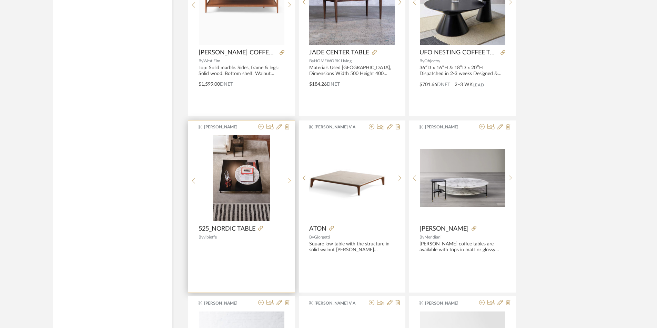
click at [290, 185] on div at bounding box center [289, 181] width 11 height 92
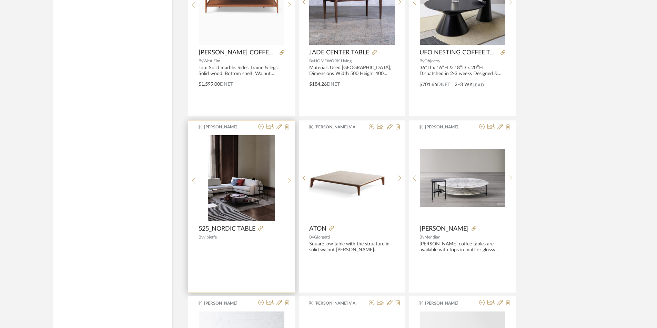
click at [290, 185] on div at bounding box center [289, 181] width 11 height 92
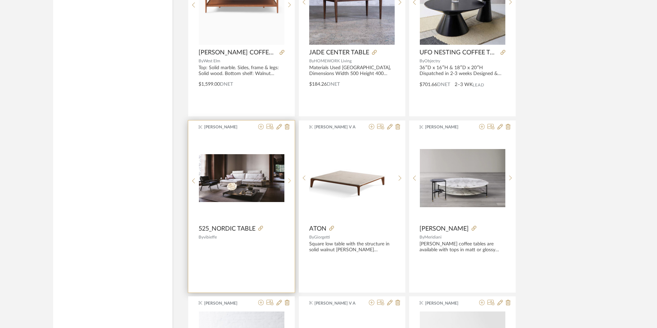
click at [290, 185] on div at bounding box center [289, 181] width 11 height 92
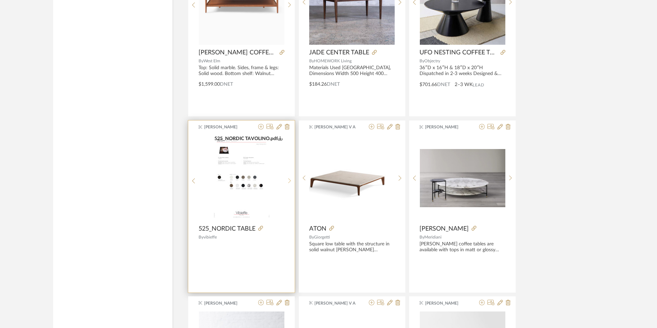
click at [290, 185] on div at bounding box center [289, 181] width 11 height 92
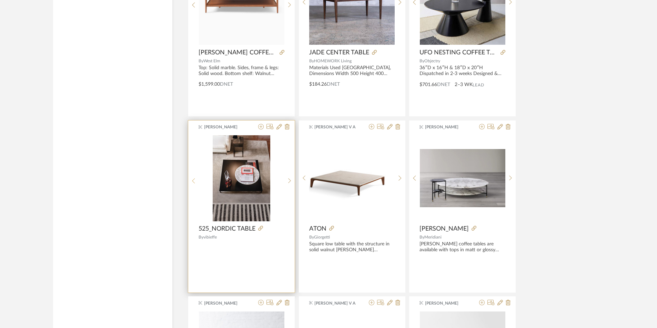
click at [195, 184] on div at bounding box center [193, 181] width 11 height 92
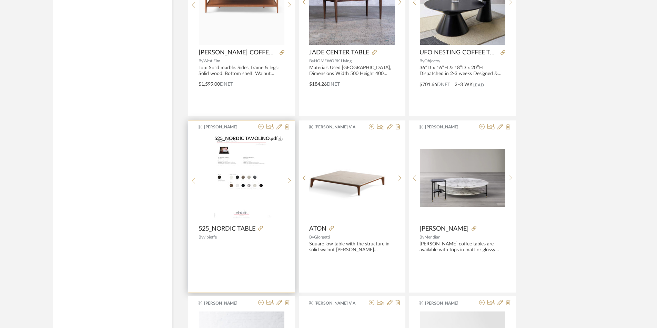
click at [195, 184] on div at bounding box center [193, 181] width 11 height 92
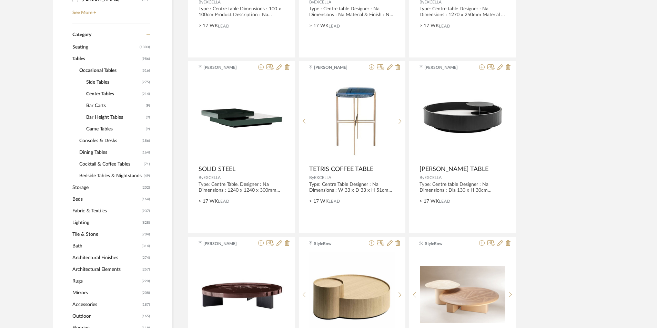
scroll to position [276, 0]
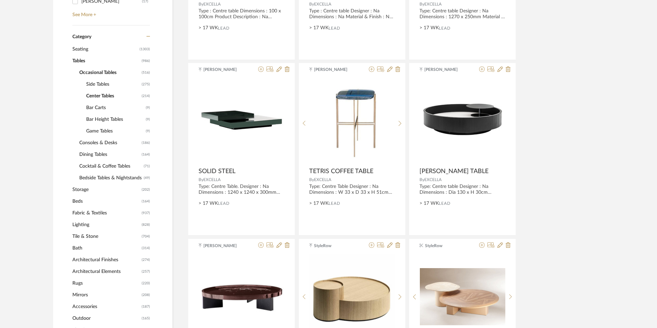
click at [88, 227] on span "Lighting" at bounding box center [106, 225] width 68 height 12
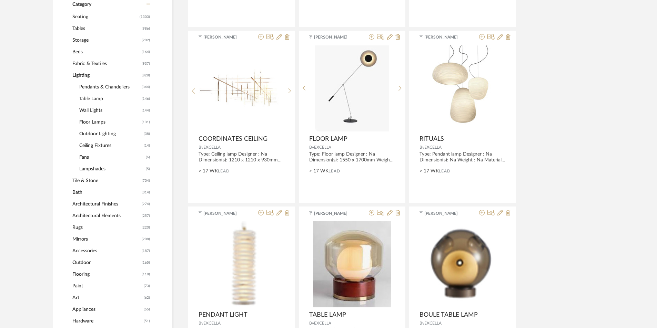
scroll to position [310, 0]
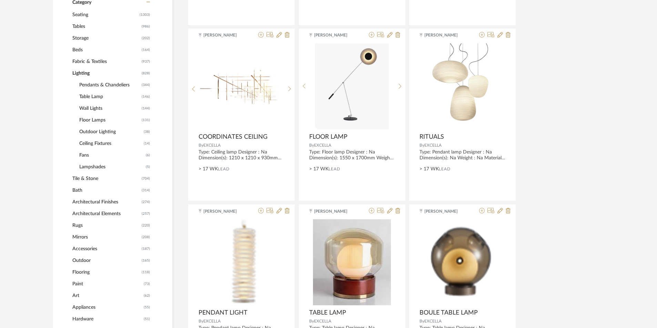
click at [92, 119] on span "Floor Lamps" at bounding box center [109, 120] width 61 height 12
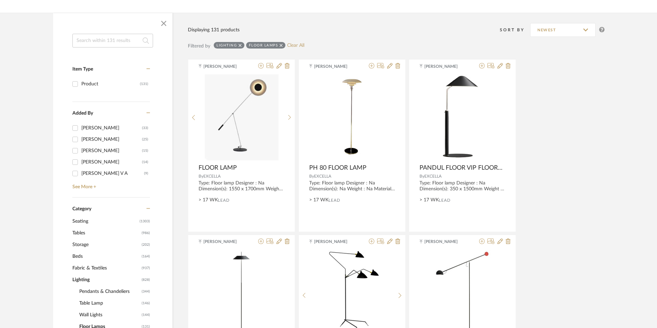
scroll to position [172, 0]
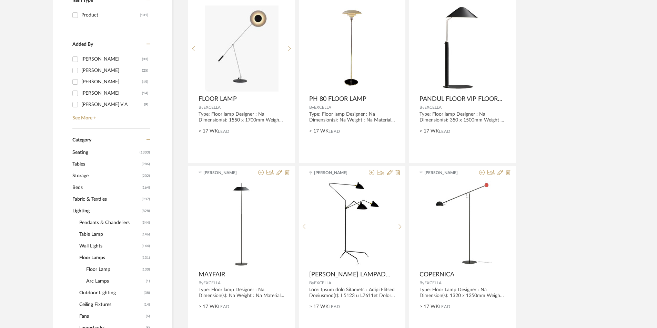
click at [84, 163] on span "Tables" at bounding box center [106, 164] width 68 height 12
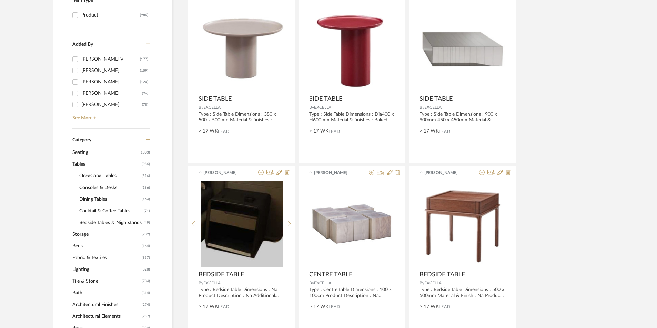
click at [92, 177] on span "Occasional Tables" at bounding box center [109, 176] width 61 height 12
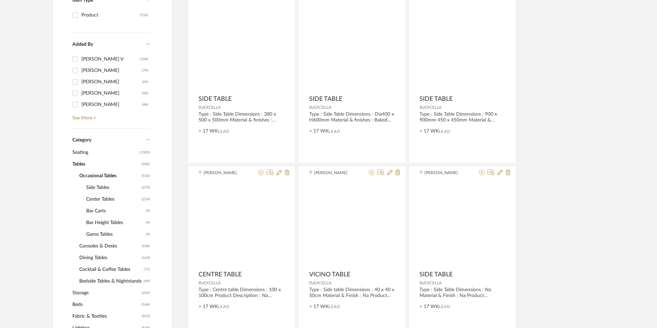
click at [96, 197] on span "Center Tables" at bounding box center [113, 200] width 54 height 12
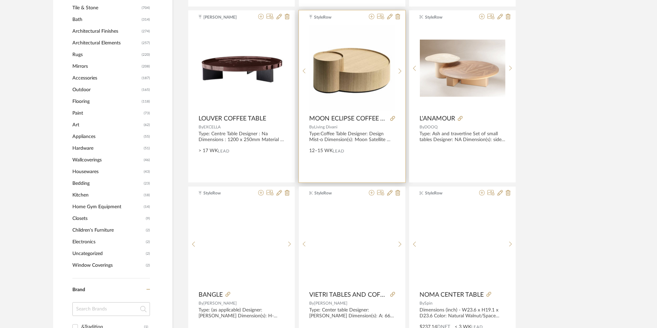
scroll to position [551, 0]
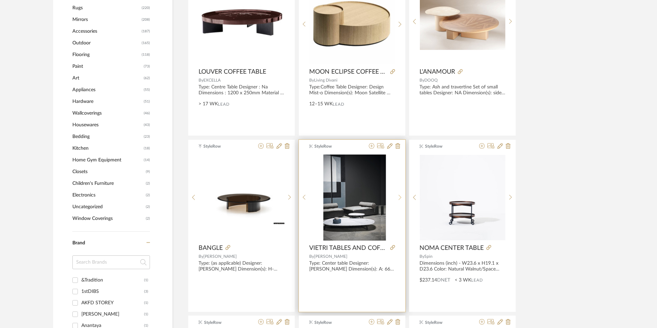
click at [399, 196] on div at bounding box center [399, 198] width 11 height 86
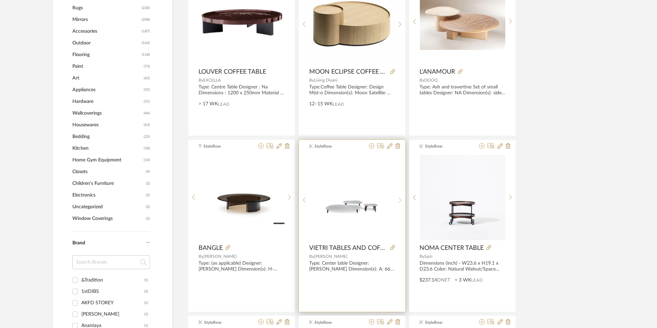
click at [399, 196] on div at bounding box center [399, 201] width 11 height 92
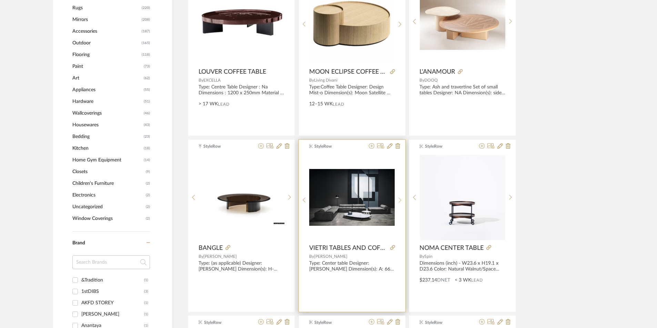
click at [399, 196] on div at bounding box center [399, 201] width 11 height 92
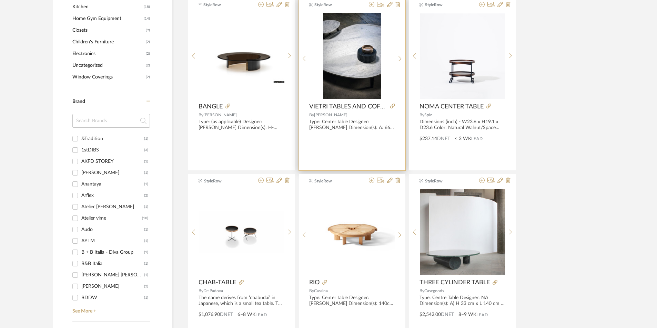
scroll to position [586, 0]
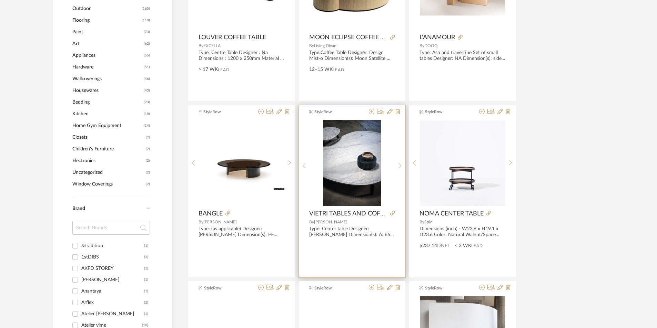
click at [397, 168] on sr-next-btn at bounding box center [399, 166] width 11 height 6
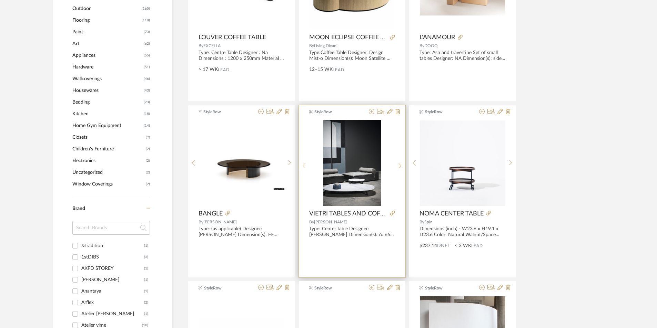
click at [397, 168] on sr-next-btn at bounding box center [399, 166] width 11 height 6
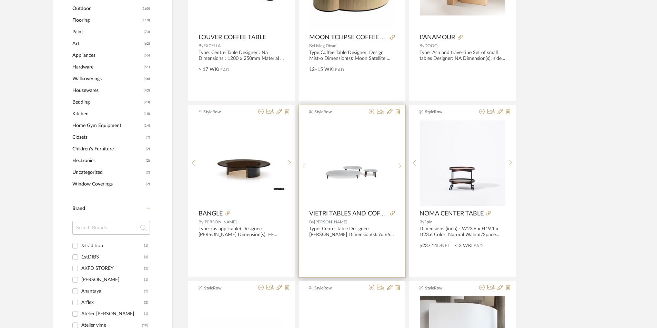
click at [397, 168] on sr-next-btn at bounding box center [399, 166] width 11 height 6
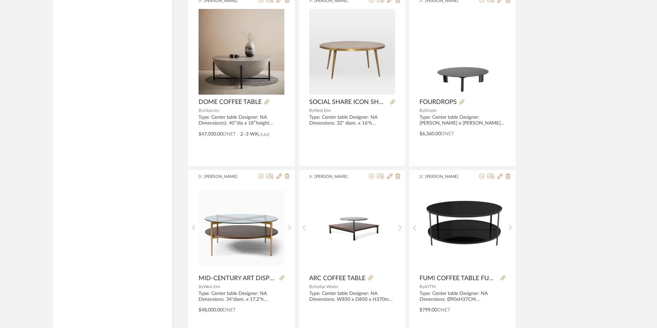
scroll to position [2018, 0]
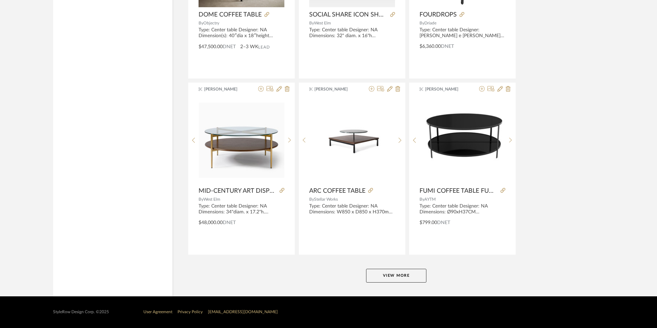
click at [402, 277] on button "View More" at bounding box center [396, 276] width 60 height 14
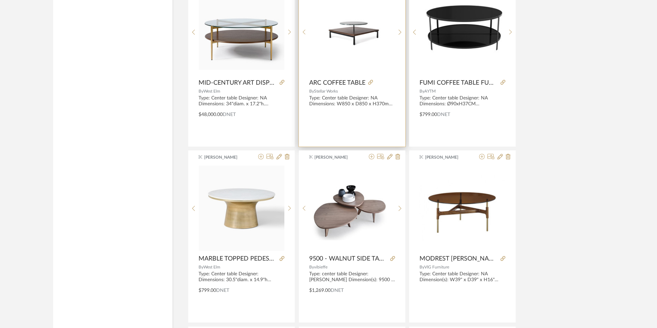
scroll to position [2225, 0]
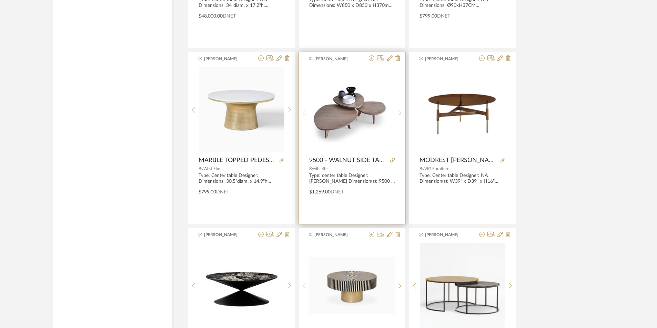
click at [400, 110] on icon at bounding box center [399, 113] width 3 height 6
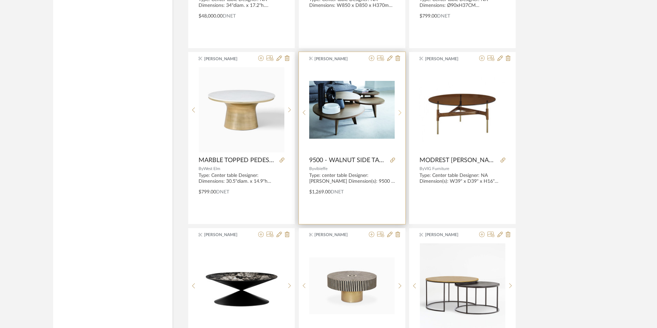
click at [400, 108] on div at bounding box center [399, 113] width 11 height 92
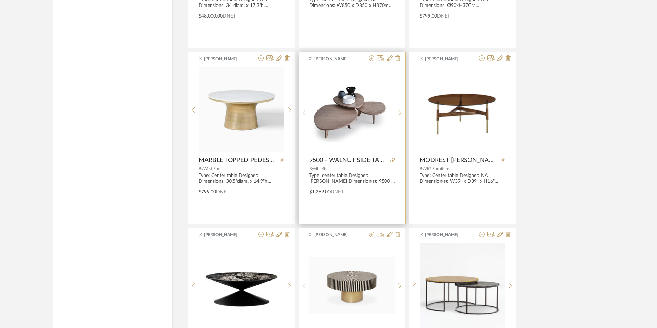
click at [400, 108] on div at bounding box center [399, 113] width 11 height 92
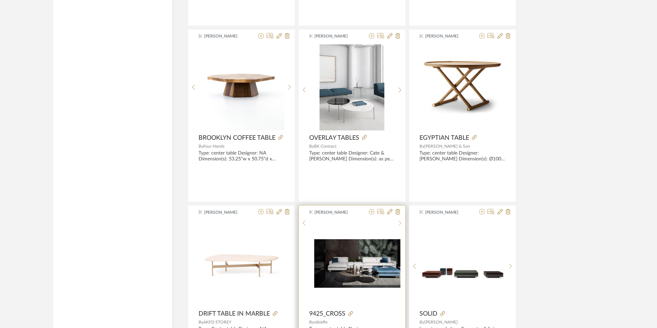
scroll to position [2914, 0]
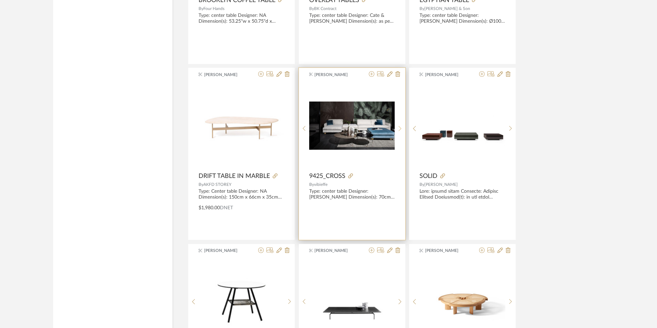
click at [397, 126] on sr-next-btn at bounding box center [399, 129] width 11 height 6
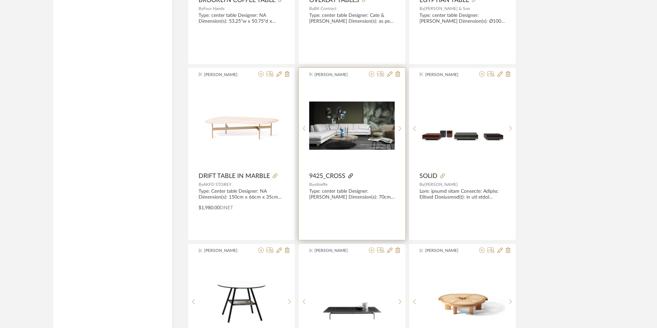
click at [353, 177] on icon at bounding box center [350, 176] width 5 height 5
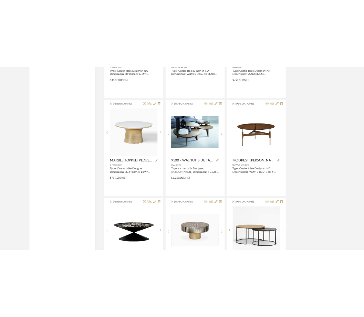
scroll to position [2122, 0]
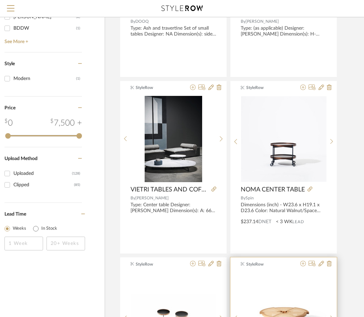
scroll to position [896, 40]
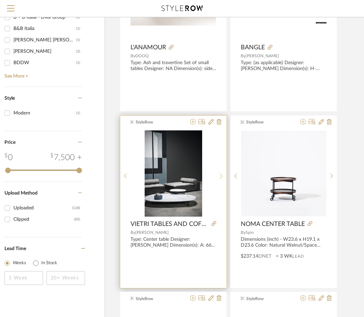
click at [219, 173] on sr-next-btn at bounding box center [221, 176] width 11 height 6
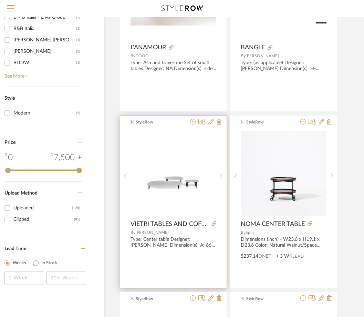
click at [219, 173] on sr-next-btn at bounding box center [221, 176] width 11 height 6
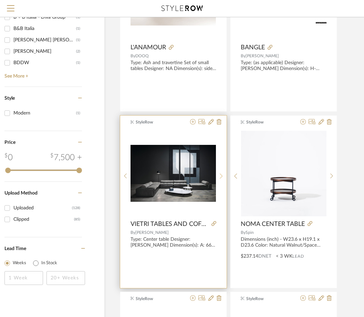
click at [219, 173] on sr-next-btn at bounding box center [221, 176] width 11 height 6
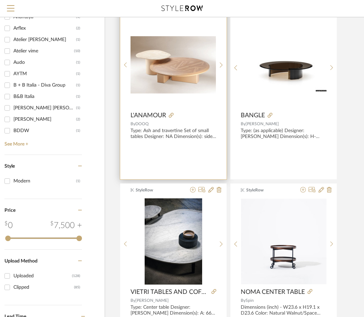
scroll to position [827, 40]
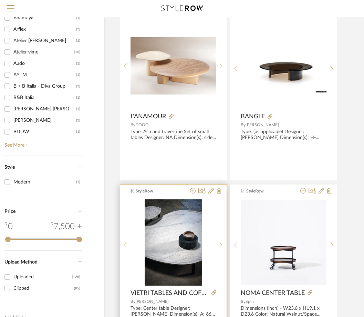
click at [129, 241] on div at bounding box center [125, 245] width 11 height 92
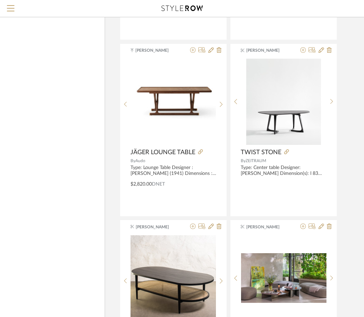
scroll to position [2526, 40]
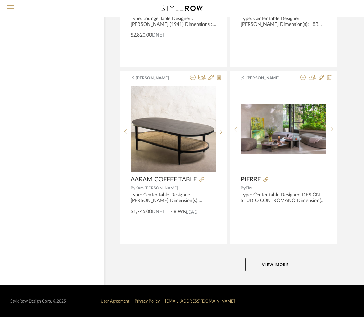
click at [257, 267] on button "View More" at bounding box center [275, 264] width 60 height 14
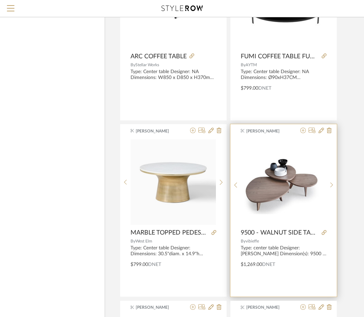
scroll to position [3181, 40]
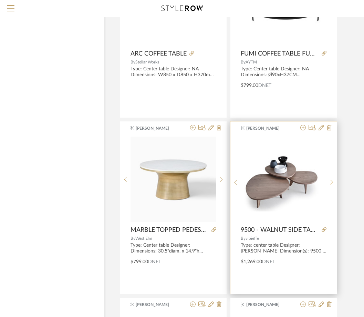
click at [333, 185] on div at bounding box center [332, 182] width 11 height 92
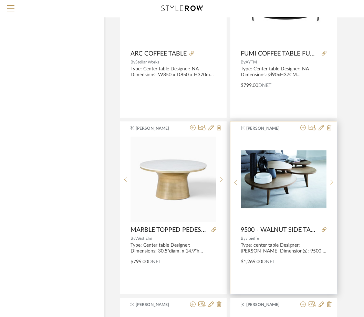
click at [333, 185] on div at bounding box center [332, 182] width 11 height 92
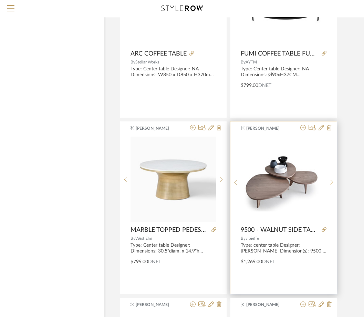
click at [333, 185] on div at bounding box center [332, 182] width 11 height 92
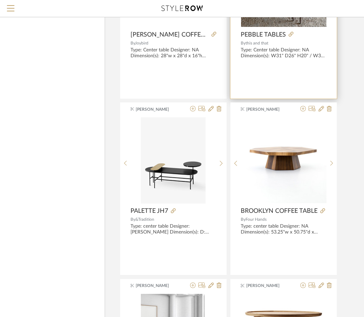
scroll to position [3939, 40]
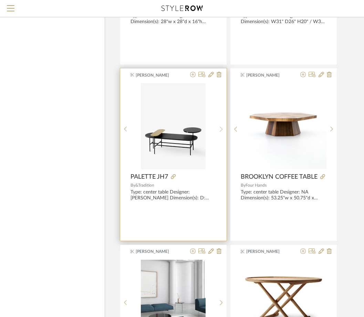
click at [221, 129] on icon at bounding box center [221, 129] width 3 height 6
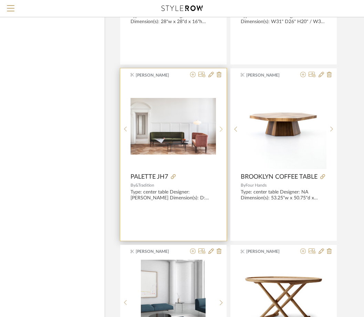
click at [221, 129] on icon at bounding box center [221, 129] width 3 height 6
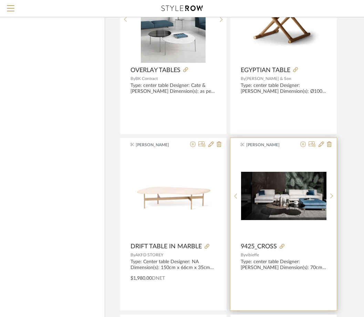
scroll to position [4249, 40]
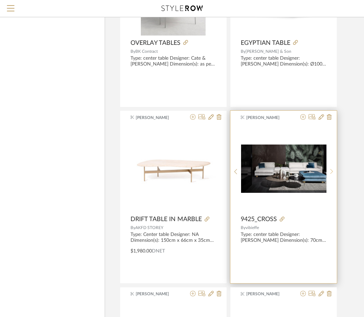
click at [332, 168] on div at bounding box center [332, 171] width 11 height 92
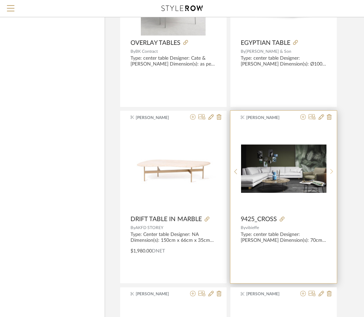
click at [332, 168] on div at bounding box center [332, 171] width 11 height 92
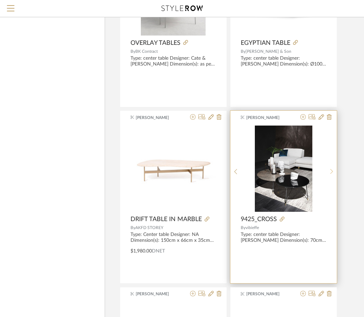
click at [332, 168] on div at bounding box center [332, 171] width 11 height 92
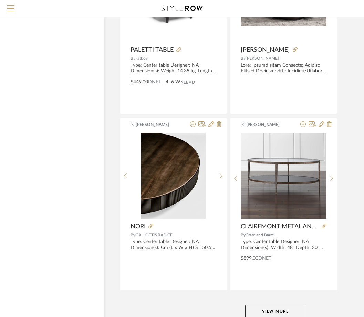
scroll to position [5170, 40]
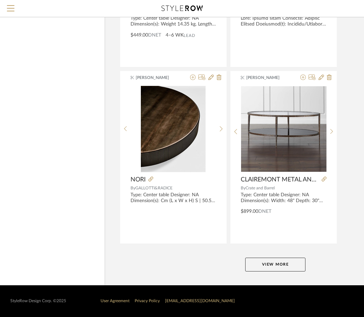
click at [296, 265] on button "View More" at bounding box center [275, 264] width 60 height 14
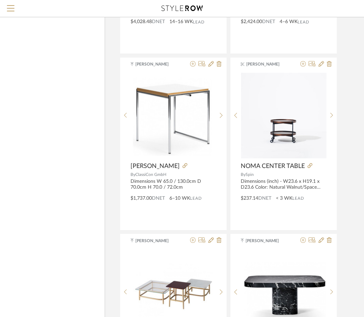
scroll to position [7813, 40]
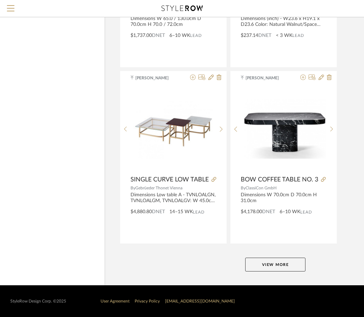
click at [291, 265] on button "View More" at bounding box center [275, 264] width 60 height 14
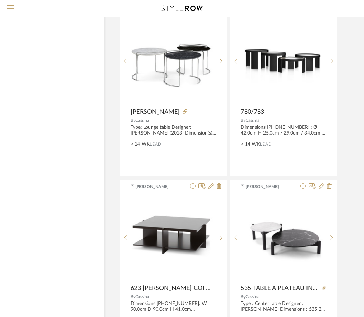
scroll to position [8502, 40]
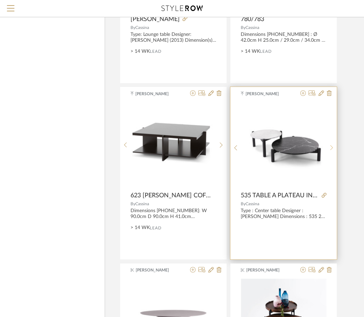
click at [333, 147] on sr-next-btn at bounding box center [332, 148] width 11 height 6
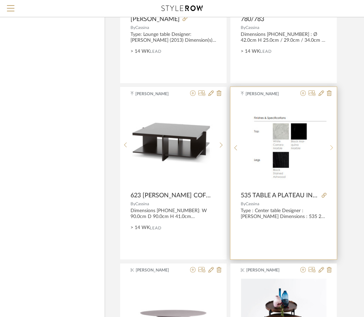
click at [333, 147] on sr-next-btn at bounding box center [332, 148] width 11 height 6
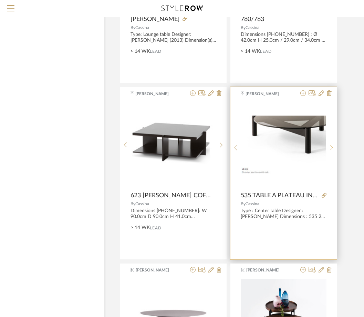
click at [333, 147] on sr-next-btn at bounding box center [332, 148] width 11 height 6
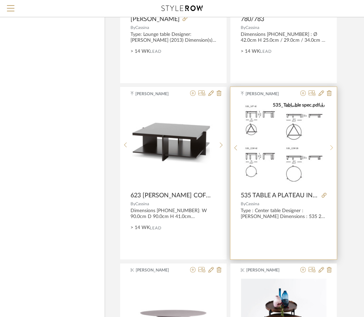
click at [333, 147] on sr-next-btn at bounding box center [332, 148] width 11 height 6
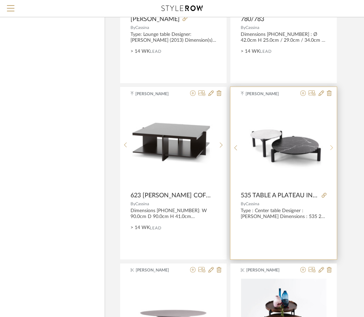
click at [333, 147] on sr-next-btn at bounding box center [332, 148] width 11 height 6
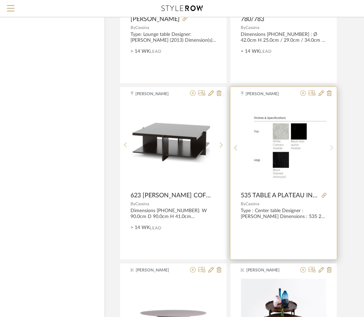
click at [333, 147] on sr-next-btn at bounding box center [332, 148] width 11 height 6
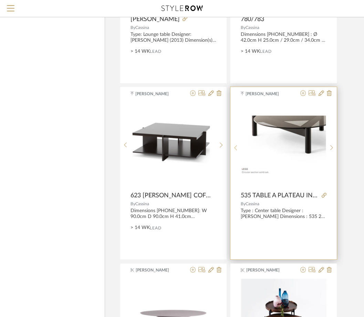
click at [238, 150] on sr-prev-btn at bounding box center [235, 148] width 11 height 6
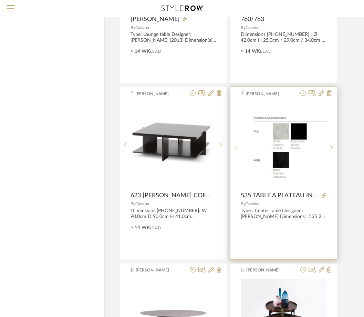
click at [238, 150] on sr-prev-btn at bounding box center [235, 148] width 11 height 6
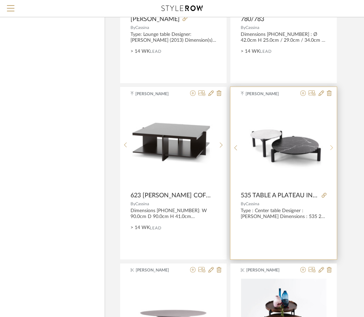
click at [331, 150] on icon at bounding box center [331, 148] width 3 height 6
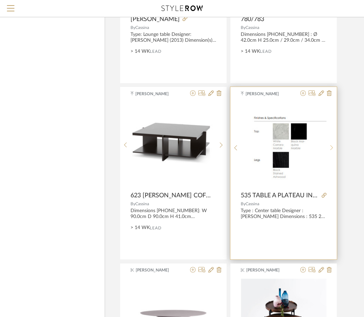
click at [331, 150] on icon at bounding box center [331, 148] width 3 height 6
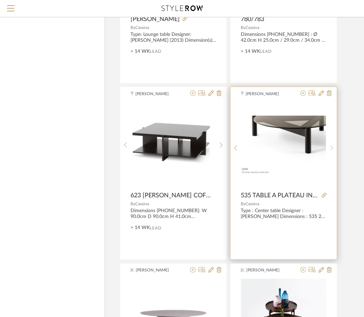
click at [331, 150] on icon at bounding box center [331, 148] width 3 height 6
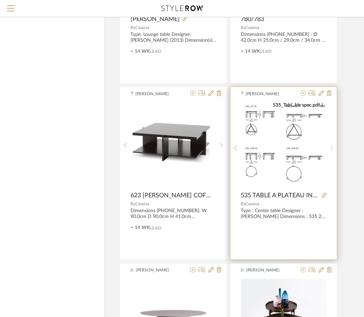
click at [331, 150] on icon at bounding box center [331, 148] width 3 height 6
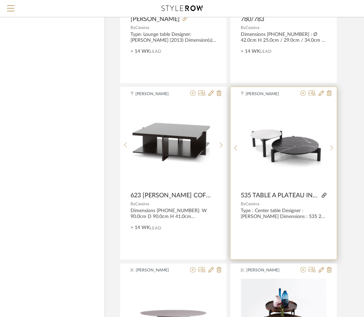
click at [322, 197] on icon at bounding box center [324, 195] width 5 height 5
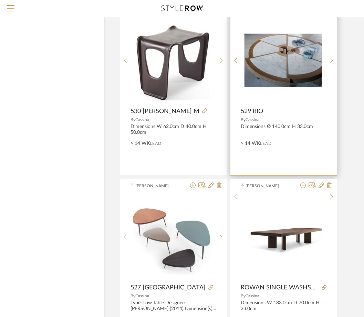
scroll to position [8984, 40]
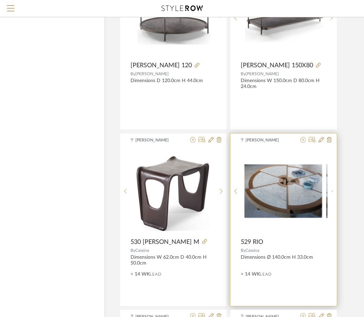
click at [331, 193] on icon at bounding box center [331, 191] width 3 height 6
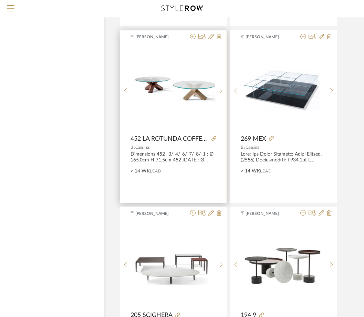
scroll to position [9535, 40]
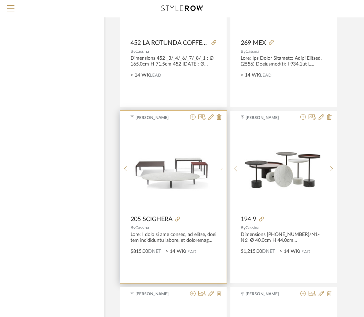
click at [222, 172] on icon at bounding box center [221, 169] width 3 height 6
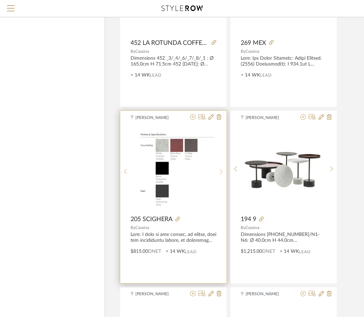
click at [222, 172] on icon at bounding box center [221, 171] width 3 height 6
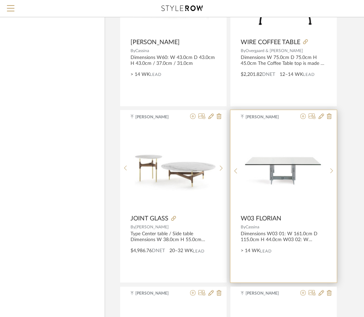
scroll to position [8054, 40]
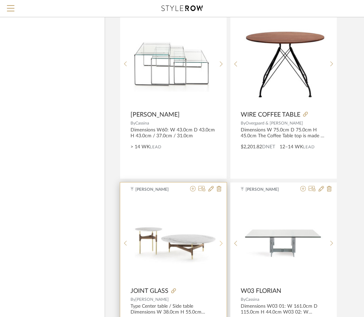
click at [222, 245] on div at bounding box center [221, 243] width 11 height 92
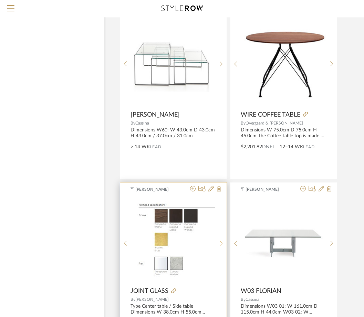
click at [222, 245] on icon at bounding box center [221, 243] width 3 height 6
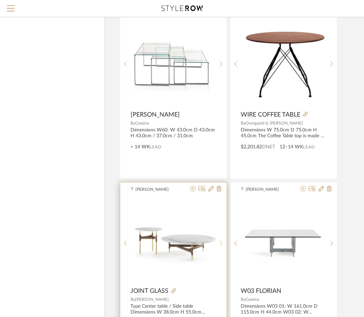
click at [222, 245] on icon at bounding box center [221, 243] width 3 height 6
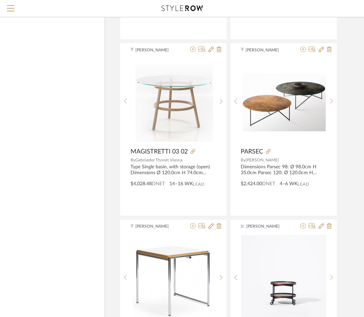
scroll to position [7399, 40]
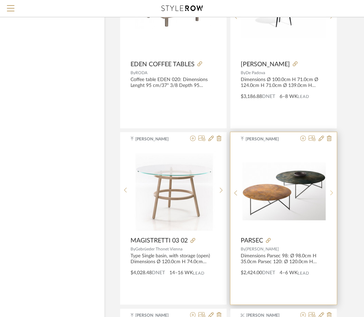
click at [333, 193] on icon at bounding box center [331, 192] width 3 height 5
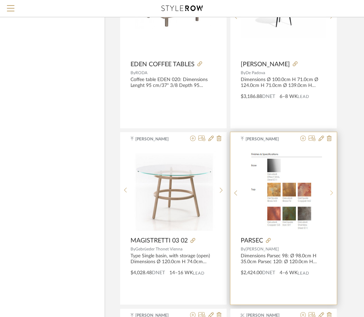
click at [333, 193] on icon at bounding box center [331, 192] width 3 height 5
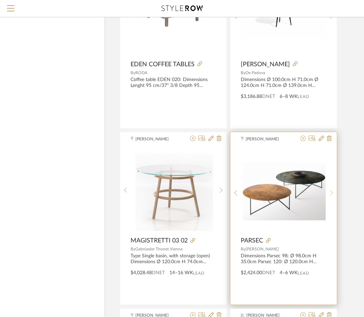
click at [333, 193] on icon at bounding box center [331, 192] width 3 height 5
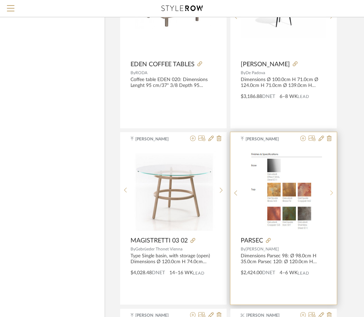
click at [333, 193] on icon at bounding box center [331, 192] width 3 height 5
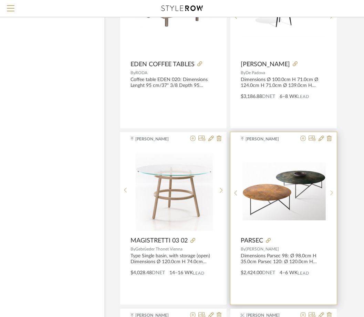
click at [333, 193] on icon at bounding box center [331, 192] width 3 height 5
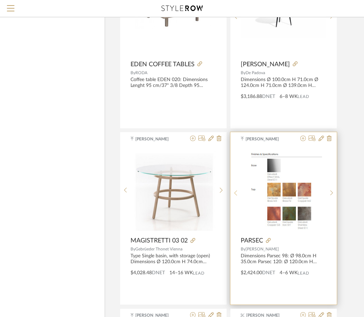
click at [239, 191] on sr-prev-btn at bounding box center [235, 193] width 11 height 6
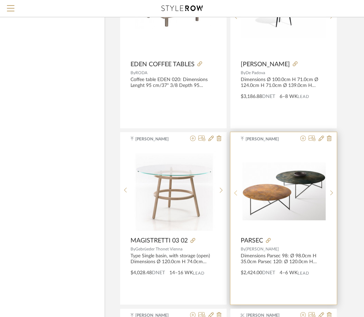
click at [239, 191] on sr-prev-btn at bounding box center [235, 193] width 11 height 6
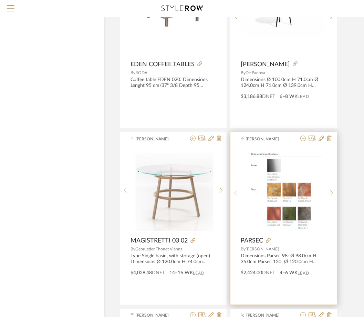
click at [239, 191] on sr-prev-btn at bounding box center [235, 193] width 11 height 6
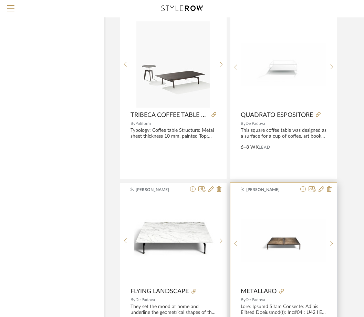
scroll to position [7055, 40]
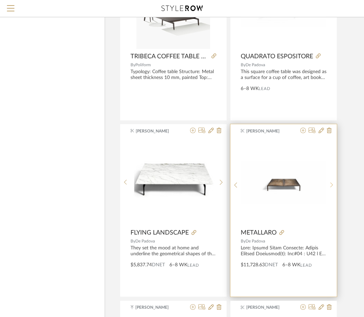
click at [331, 185] on icon at bounding box center [331, 185] width 3 height 6
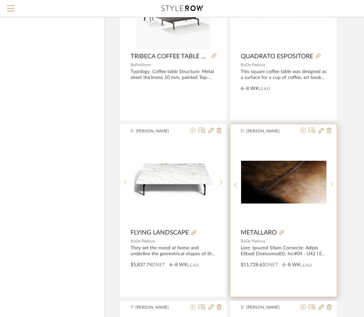
click at [331, 185] on icon at bounding box center [331, 185] width 3 height 6
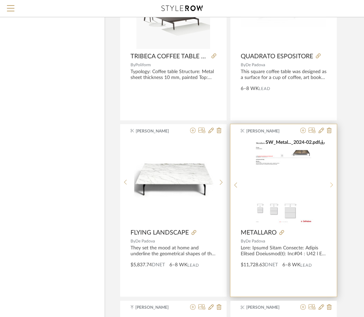
click at [331, 185] on icon at bounding box center [331, 185] width 3 height 6
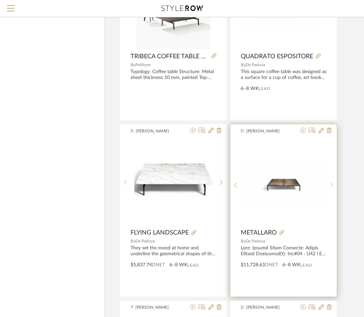
click at [331, 185] on icon at bounding box center [331, 185] width 3 height 6
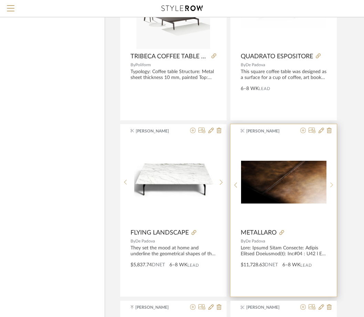
click at [331, 185] on icon at bounding box center [331, 185] width 3 height 6
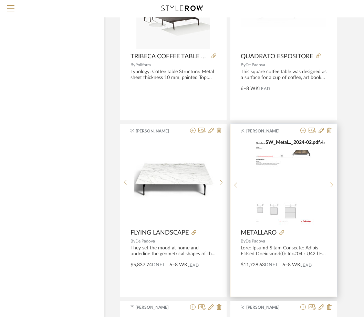
click at [331, 185] on icon at bounding box center [331, 185] width 3 height 6
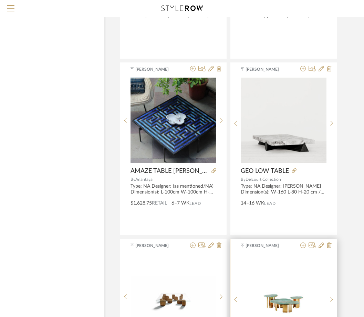
scroll to position [6504, 40]
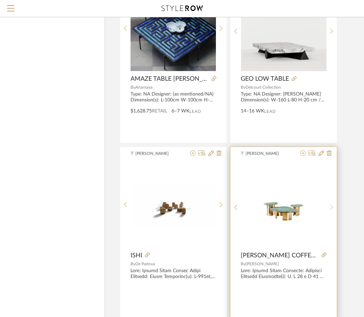
click at [334, 207] on sr-next-btn at bounding box center [332, 207] width 11 height 6
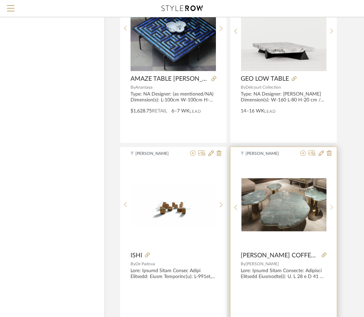
click at [334, 207] on sr-next-btn at bounding box center [332, 207] width 11 height 6
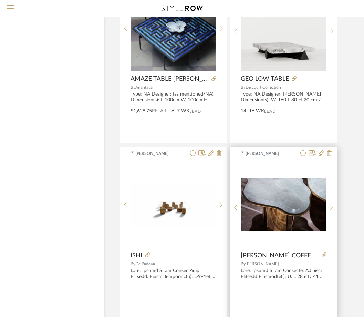
click at [334, 207] on sr-next-btn at bounding box center [332, 207] width 11 height 6
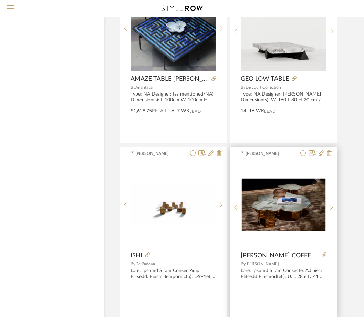
click at [237, 207] on sr-prev-btn at bounding box center [235, 207] width 11 height 6
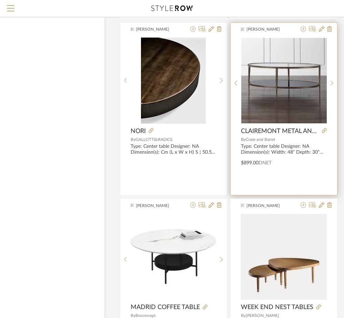
scroll to position [5126, 40]
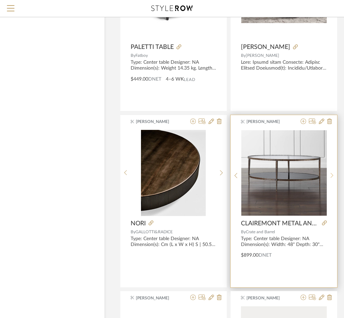
click at [331, 175] on icon at bounding box center [331, 176] width 3 height 6
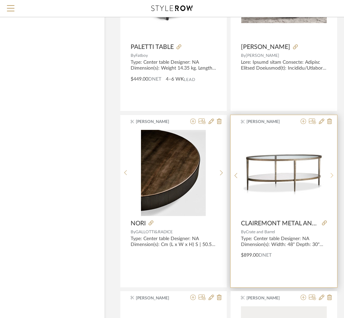
click at [331, 175] on icon at bounding box center [331, 176] width 3 height 6
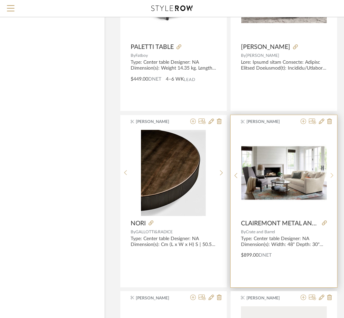
click at [331, 175] on icon at bounding box center [331, 176] width 3 height 6
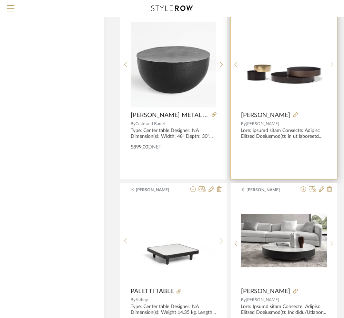
scroll to position [4815, 40]
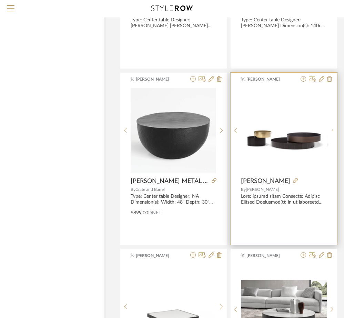
click at [332, 130] on div at bounding box center [332, 131] width 11 height 86
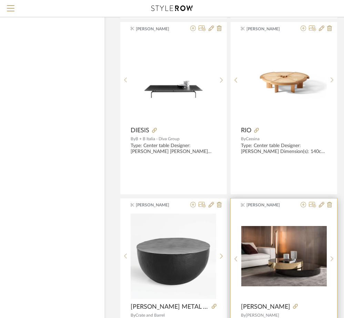
scroll to position [4609, 40]
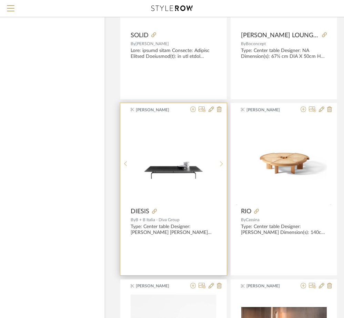
click at [222, 161] on icon at bounding box center [221, 164] width 3 height 6
click at [221, 160] on div at bounding box center [221, 164] width 11 height 92
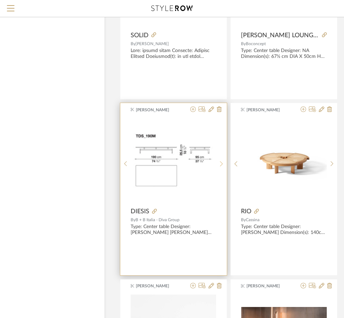
click at [221, 160] on div at bounding box center [221, 164] width 11 height 92
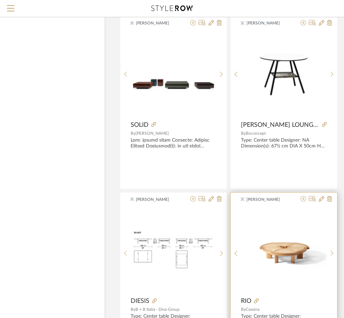
scroll to position [4368, 40]
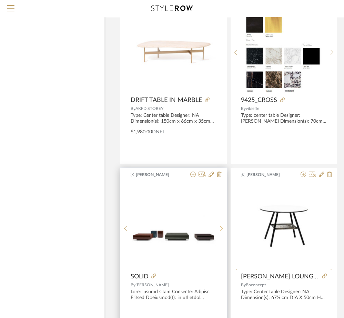
click at [220, 226] on icon at bounding box center [221, 229] width 3 height 6
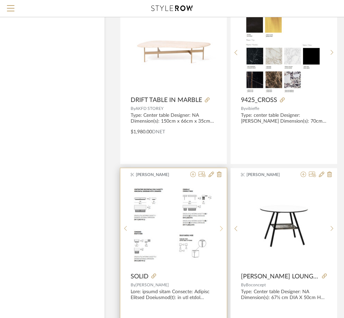
click at [220, 225] on div at bounding box center [221, 229] width 11 height 92
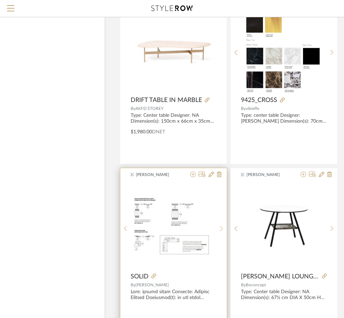
click at [220, 225] on div at bounding box center [221, 229] width 11 height 92
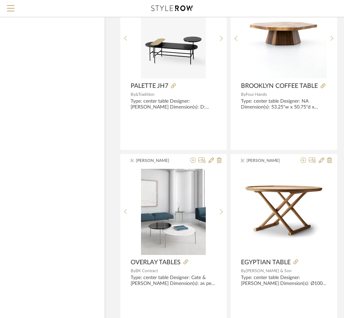
scroll to position [4230, 40]
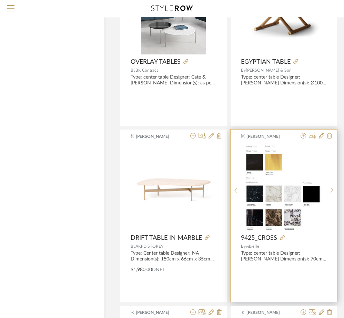
click at [237, 192] on sr-prev-btn at bounding box center [235, 190] width 11 height 6
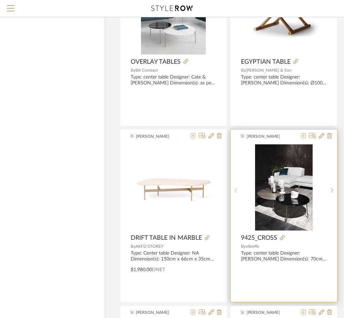
click at [237, 192] on sr-prev-btn at bounding box center [235, 190] width 11 height 6
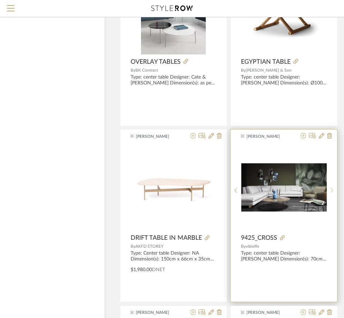
click at [330, 191] on sr-next-btn at bounding box center [332, 190] width 11 height 6
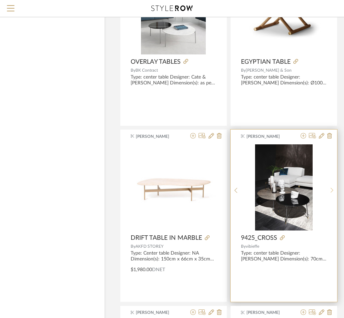
click at [330, 191] on icon at bounding box center [331, 190] width 3 height 6
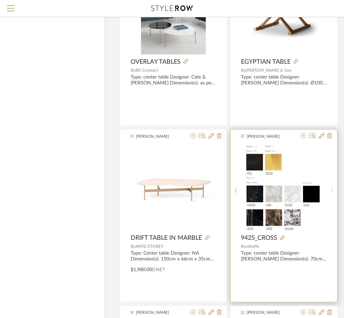
click at [330, 191] on icon at bounding box center [331, 190] width 3 height 6
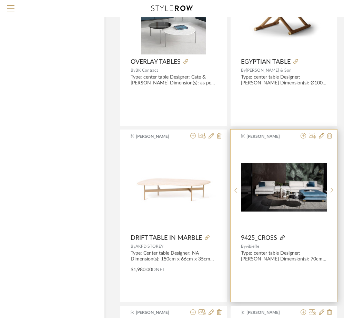
click at [282, 239] on icon at bounding box center [282, 237] width 5 height 5
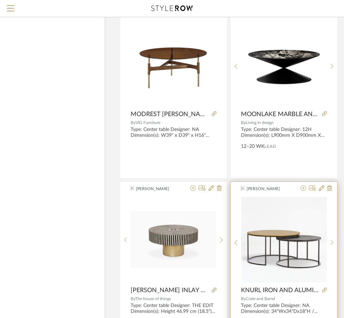
scroll to position [3506, 40]
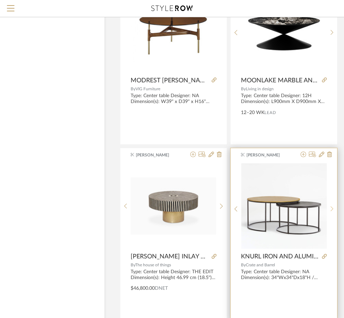
click at [329, 211] on sr-next-btn at bounding box center [332, 209] width 11 height 6
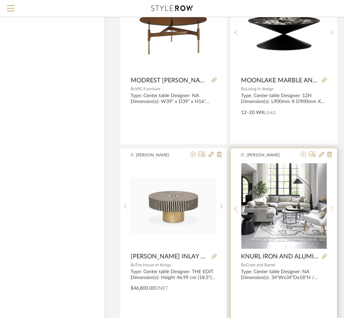
click at [333, 209] on icon at bounding box center [331, 208] width 3 height 5
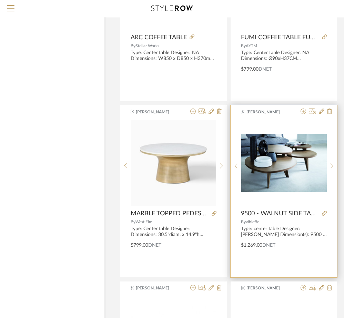
scroll to position [3196, 40]
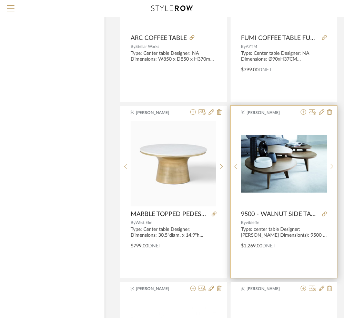
click at [331, 164] on icon at bounding box center [331, 166] width 3 height 5
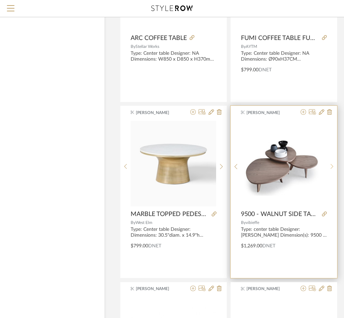
click at [331, 164] on icon at bounding box center [331, 166] width 3 height 5
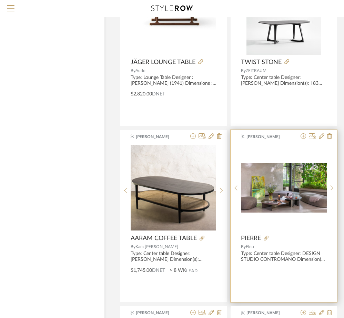
scroll to position [2404, 40]
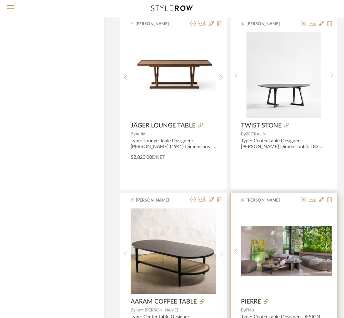
click at [332, 253] on icon at bounding box center [331, 251] width 3 height 6
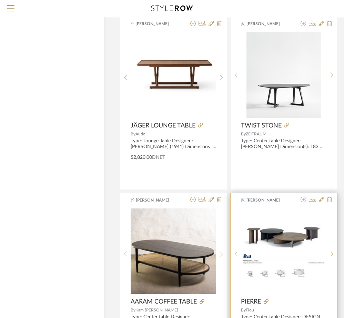
click at [332, 253] on icon at bounding box center [331, 254] width 3 height 6
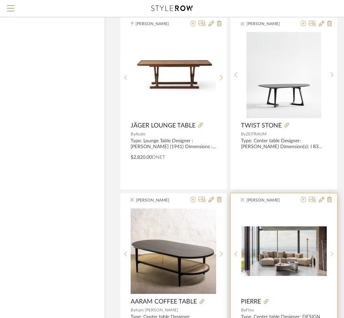
click at [332, 253] on icon at bounding box center [331, 254] width 3 height 6
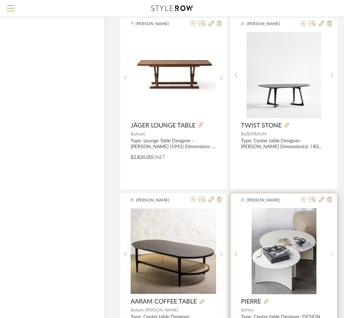
click at [331, 253] on icon at bounding box center [331, 254] width 3 height 6
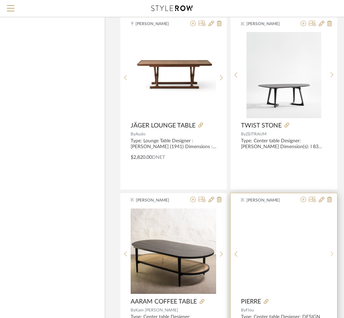
click at [331, 253] on icon at bounding box center [331, 254] width 3 height 6
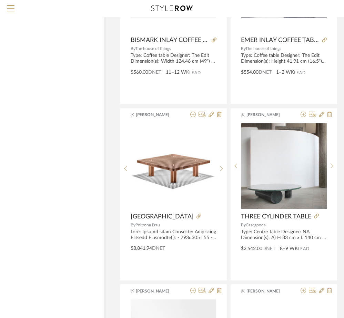
scroll to position [1956, 40]
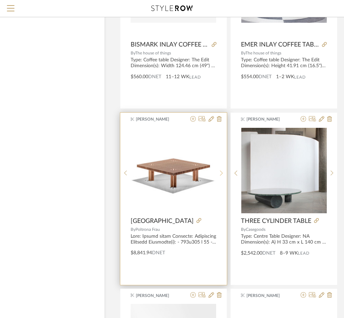
click at [222, 176] on div at bounding box center [221, 173] width 11 height 92
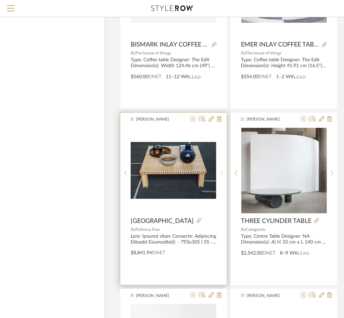
click at [222, 176] on div at bounding box center [221, 173] width 11 height 92
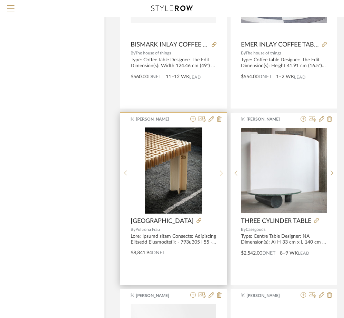
click at [221, 175] on icon at bounding box center [221, 173] width 3 height 6
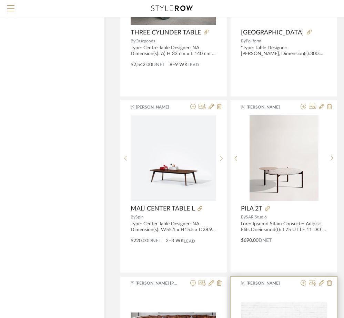
scroll to position [1439, 40]
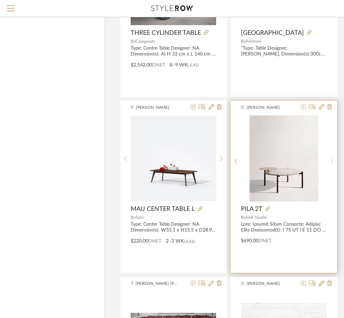
click at [334, 158] on sr-next-btn at bounding box center [332, 161] width 11 height 6
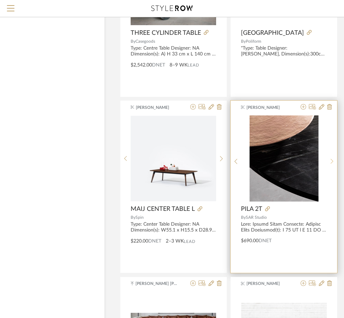
click at [334, 158] on sr-next-btn at bounding box center [332, 161] width 11 height 6
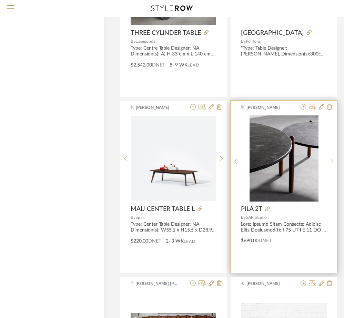
click at [333, 159] on icon at bounding box center [331, 161] width 3 height 6
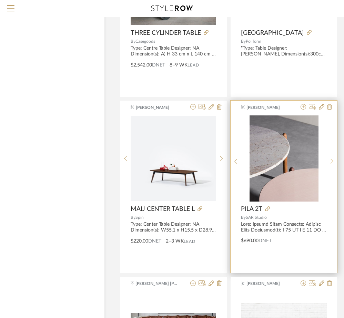
click at [333, 159] on icon at bounding box center [331, 161] width 3 height 6
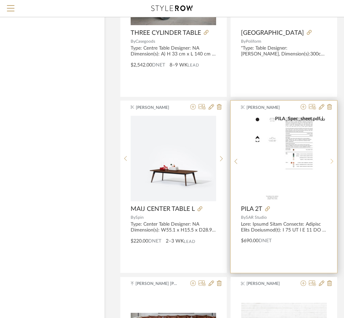
click at [333, 159] on icon at bounding box center [331, 161] width 3 height 6
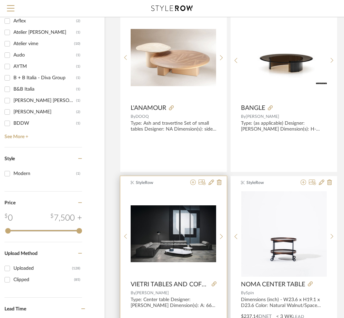
scroll to position [853, 40]
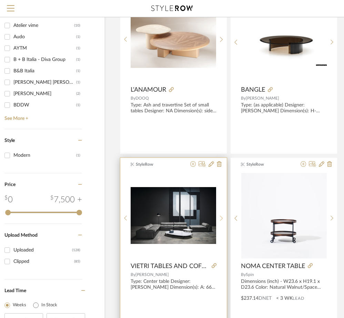
click at [220, 219] on icon at bounding box center [221, 218] width 3 height 6
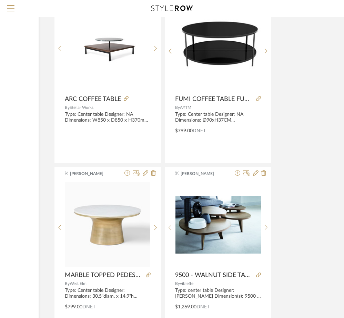
scroll to position [3066, 106]
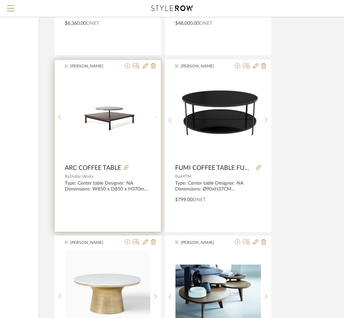
click at [155, 117] on icon at bounding box center [155, 117] width 3 height 6
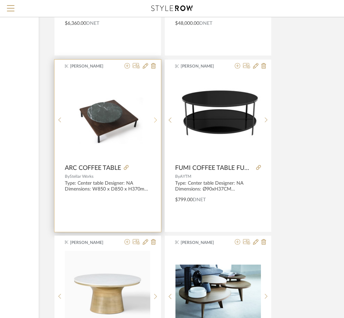
click at [155, 117] on icon at bounding box center [155, 120] width 3 height 6
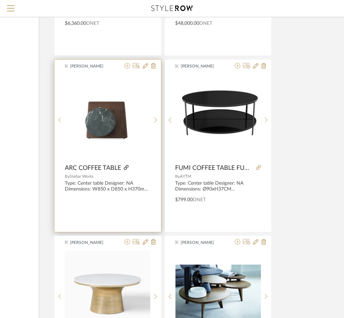
click at [125, 168] on icon at bounding box center [126, 167] width 5 height 5
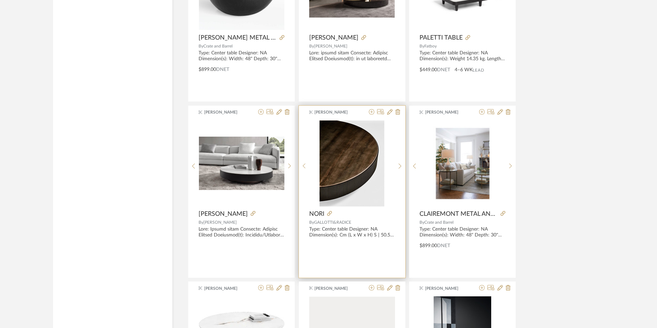
scroll to position [3445, 0]
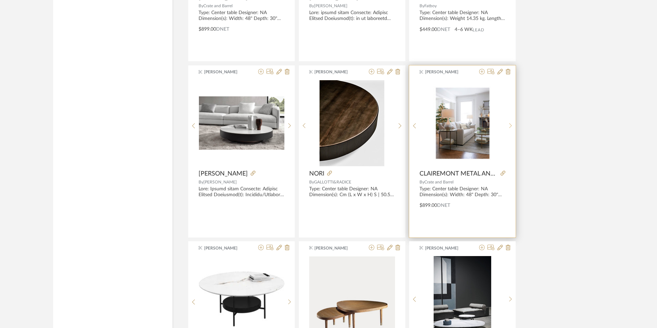
click at [369, 125] on sr-next-btn at bounding box center [510, 126] width 11 height 6
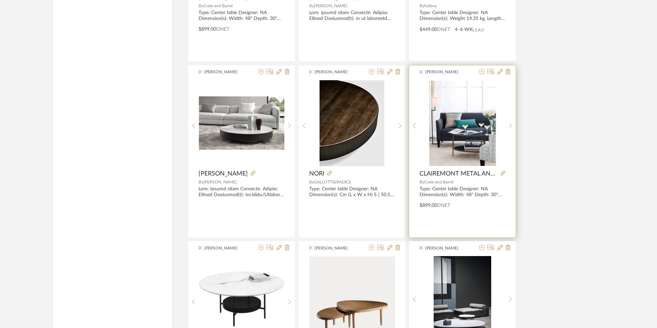
click at [369, 125] on sr-next-btn at bounding box center [510, 126] width 11 height 6
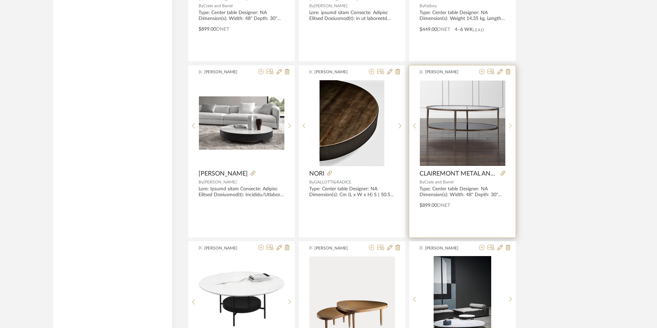
click at [369, 125] on sr-next-btn at bounding box center [510, 126] width 11 height 6
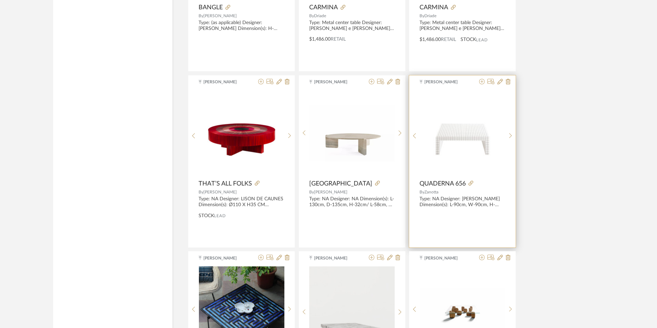
scroll to position [4272, 0]
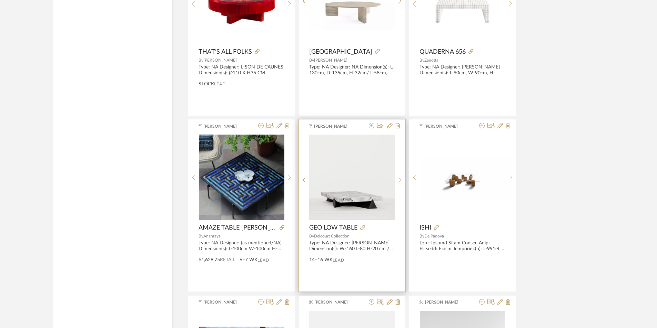
click at [369, 183] on icon at bounding box center [399, 180] width 3 height 6
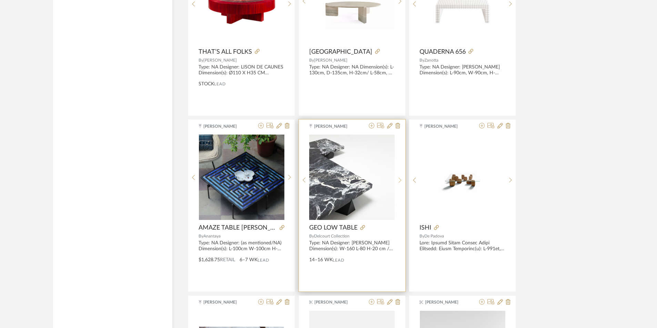
click at [369, 183] on icon at bounding box center [399, 180] width 3 height 6
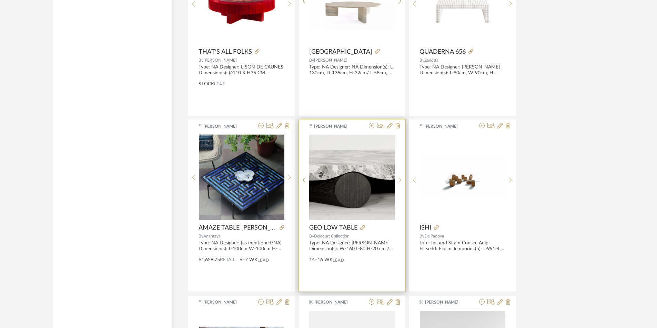
click at [369, 183] on icon at bounding box center [399, 180] width 3 height 6
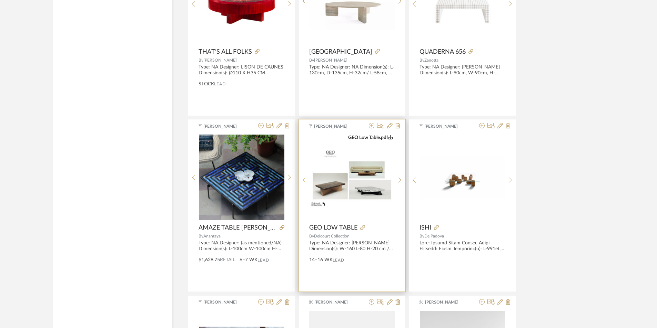
click at [303, 182] on icon at bounding box center [303, 180] width 3 height 6
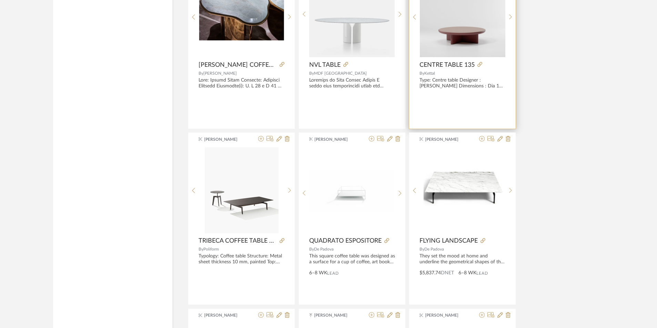
scroll to position [4617, 0]
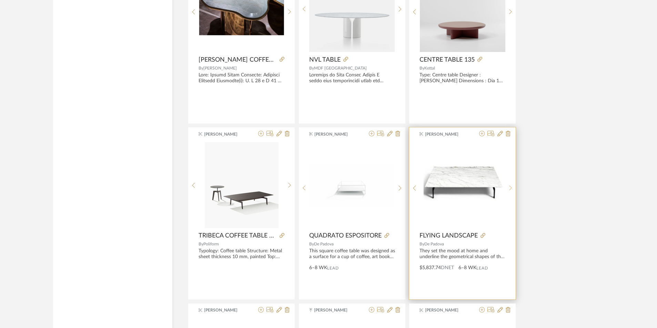
click at [369, 185] on div at bounding box center [510, 188] width 11 height 92
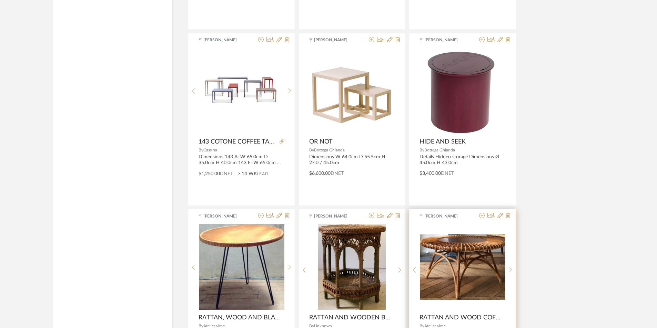
scroll to position [6856, 0]
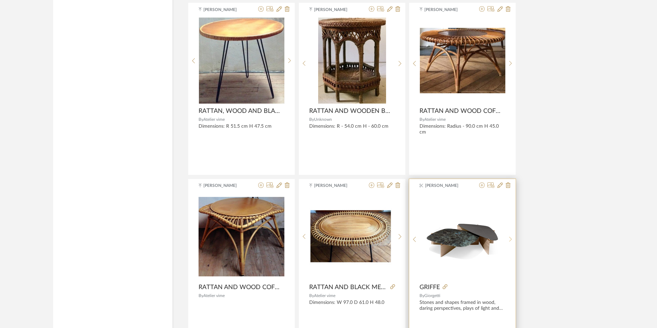
click at [369, 242] on sr-next-btn at bounding box center [510, 240] width 11 height 6
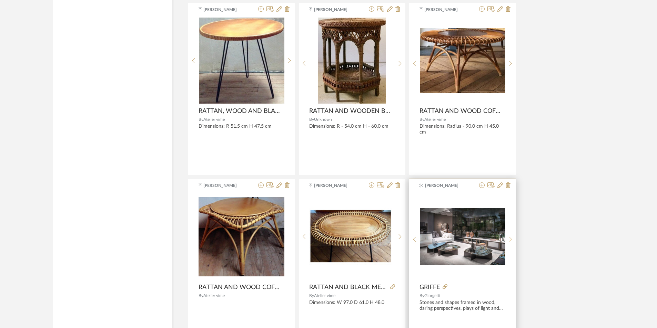
click at [369, 242] on sr-next-btn at bounding box center [510, 240] width 11 height 6
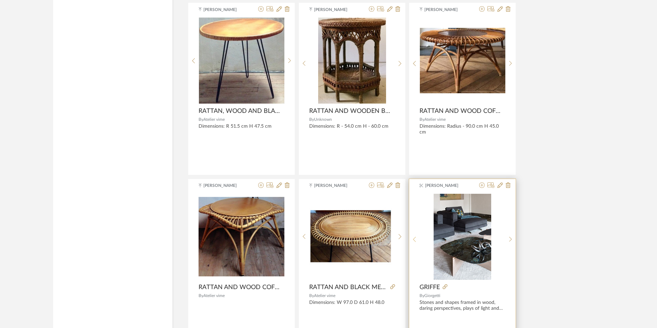
click at [369, 240] on sr-prev-btn at bounding box center [414, 240] width 11 height 6
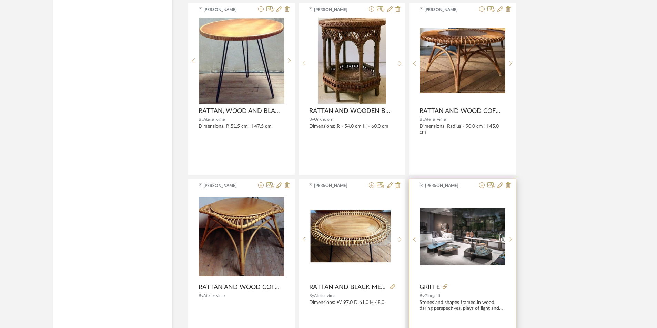
click at [369, 239] on sr-next-btn at bounding box center [510, 240] width 11 height 6
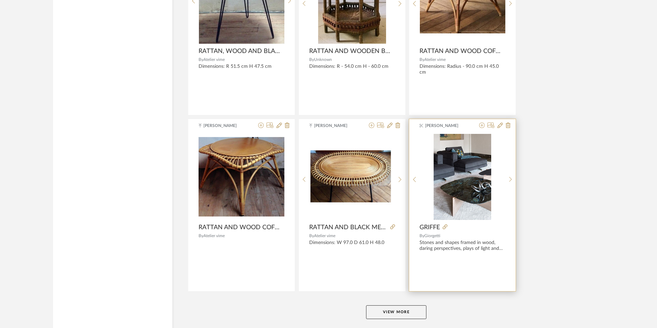
scroll to position [6925, 0]
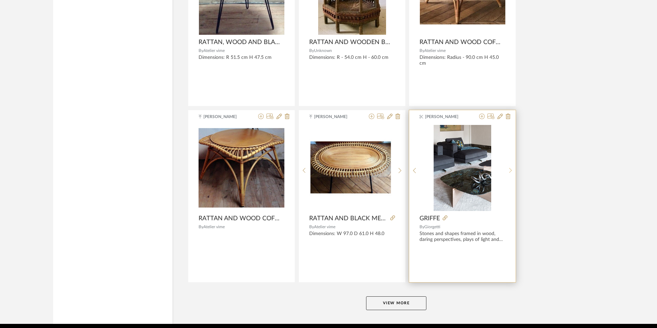
click at [369, 171] on icon at bounding box center [510, 171] width 3 height 6
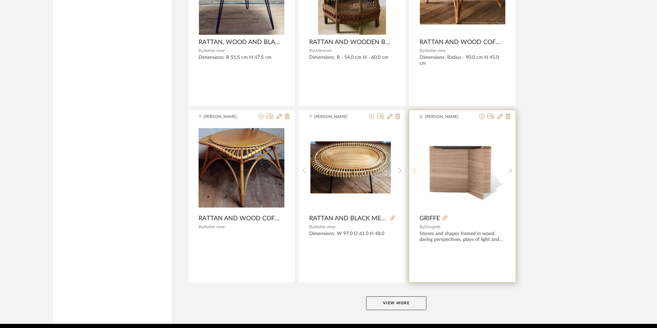
click at [369, 170] on sr-prev-btn at bounding box center [414, 171] width 11 height 6
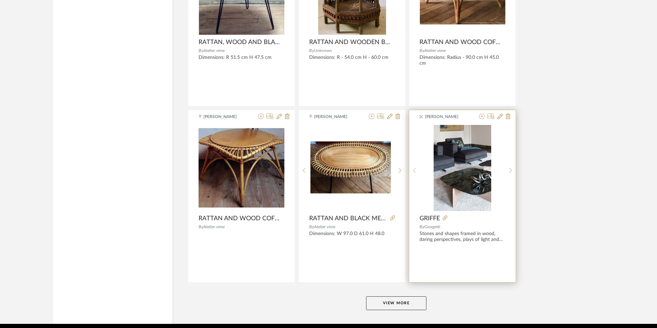
click at [369, 170] on sr-prev-btn at bounding box center [414, 171] width 11 height 6
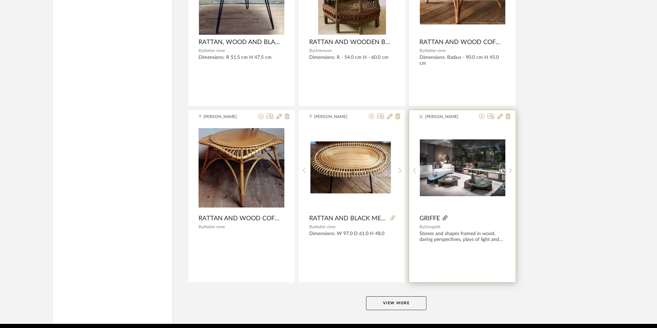
click at [369, 216] on icon at bounding box center [444, 218] width 5 height 5
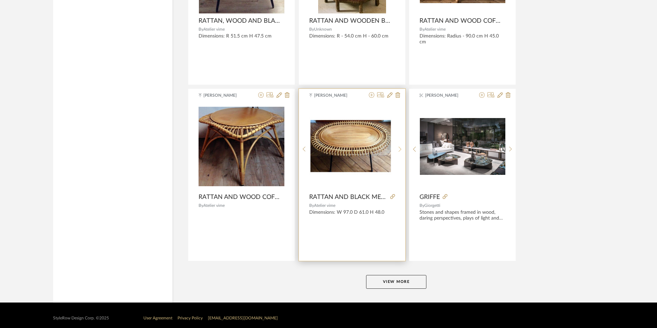
scroll to position [6953, 0]
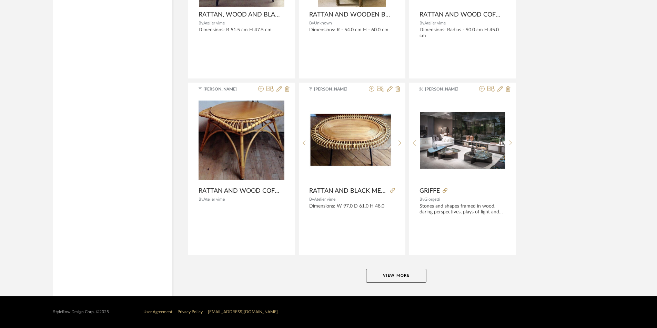
click at [369, 279] on button "View More" at bounding box center [396, 276] width 60 height 14
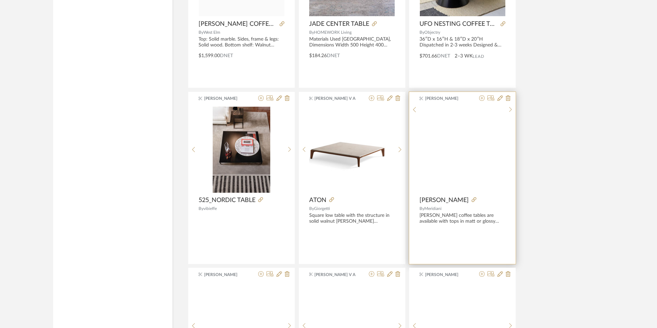
scroll to position [7648, 0]
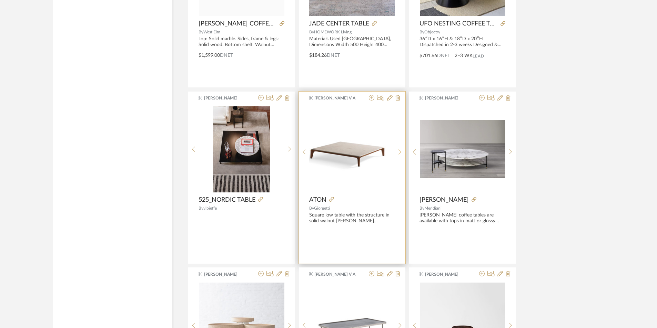
click at [369, 152] on sr-next-btn at bounding box center [399, 152] width 11 height 6
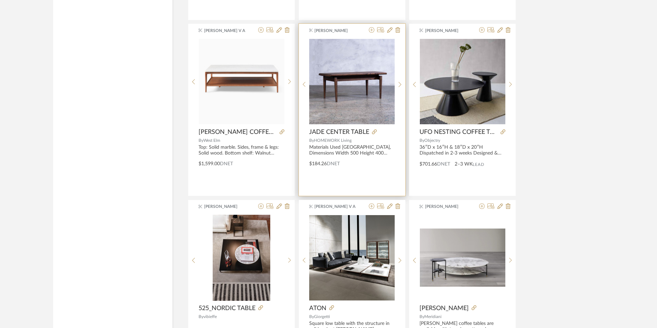
scroll to position [7442, 0]
